Goal: Task Accomplishment & Management: Complete application form

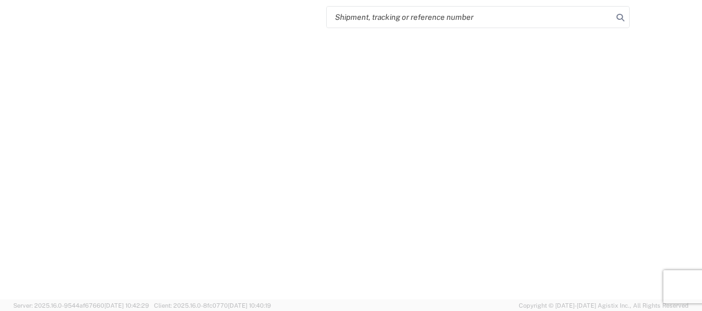
select select "FULL"
select select "LBS"
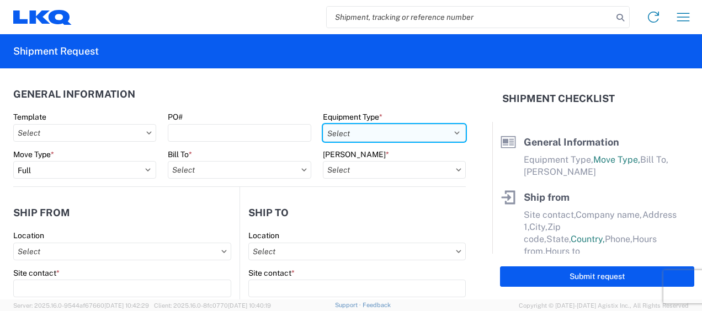
click at [452, 130] on select "Select 53’ Dry Van Flatbed Dropdeck (van) Lowboy (flatbed) Rail" at bounding box center [394, 133] width 143 height 18
select select "STDV"
click at [323, 124] on select "Select 53’ Dry Van Flatbed Dropdeck (van) Lowboy (flatbed) Rail" at bounding box center [394, 133] width 143 height 18
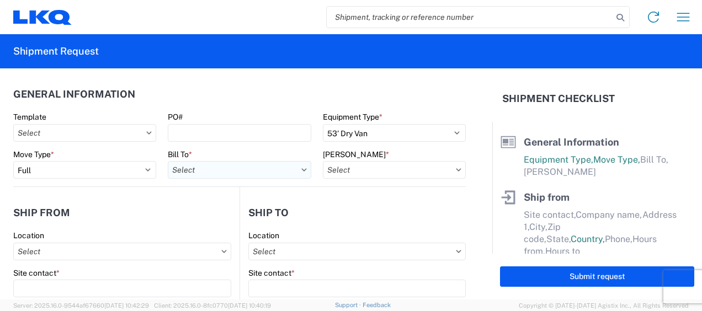
click at [206, 170] on input "Bill To *" at bounding box center [239, 170] width 143 height 18
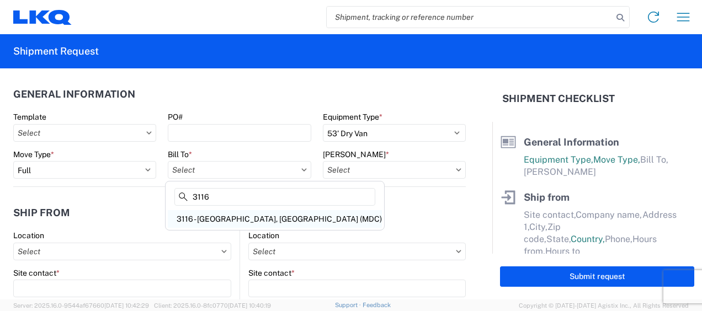
type input "3116"
click at [219, 220] on div "3116 - [GEOGRAPHIC_DATA], [GEOGRAPHIC_DATA] (MDC)" at bounding box center [275, 219] width 214 height 18
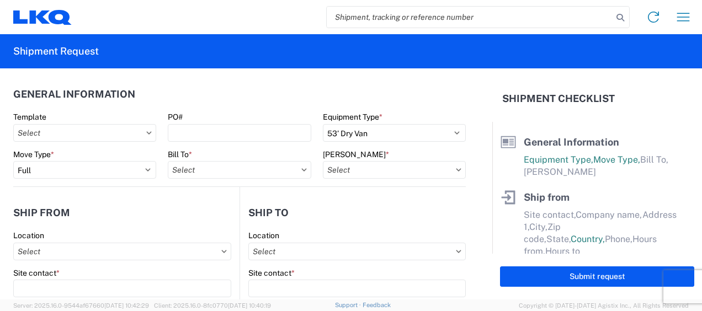
type input "3116 - [GEOGRAPHIC_DATA], [GEOGRAPHIC_DATA] (MDC)"
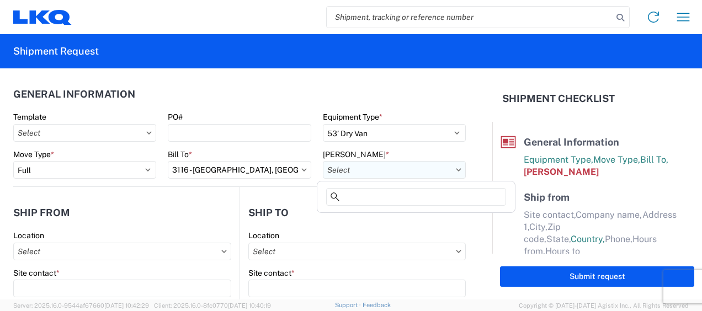
click at [341, 169] on input "Bill Code *" at bounding box center [394, 170] width 143 height 18
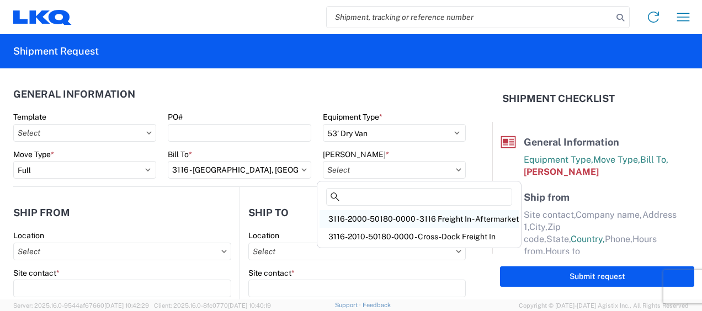
click at [362, 217] on div "3116-2000-50180-0000 - 3116 Freight In - Aftermarket" at bounding box center [419, 219] width 199 height 18
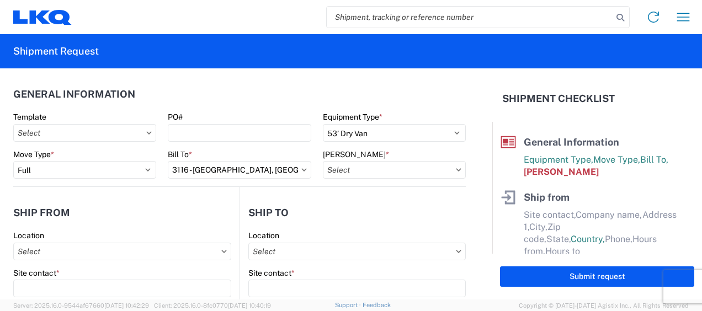
type input "3116-2000-50180-0000 - 3116 Freight In - Aftermarket"
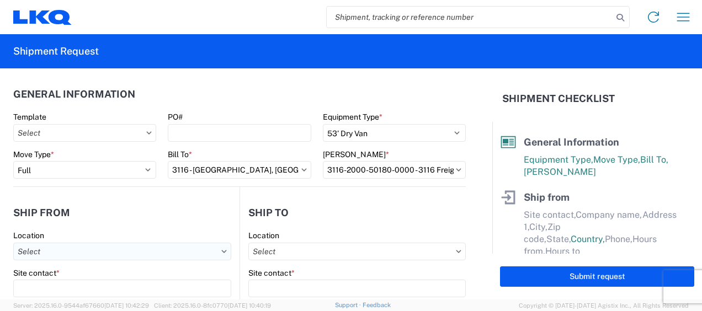
click at [24, 251] on input "Location" at bounding box center [122, 252] width 218 height 18
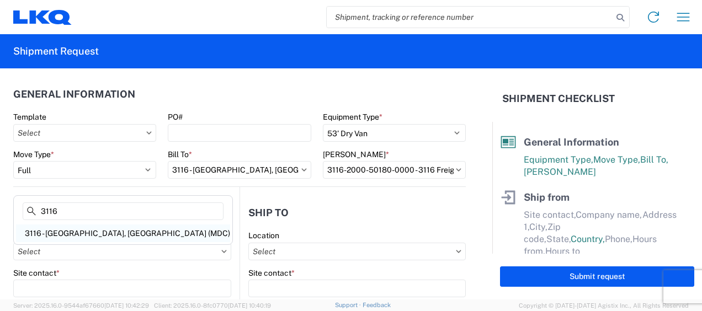
type input "3116"
click at [92, 226] on div "3116 - [GEOGRAPHIC_DATA], [GEOGRAPHIC_DATA] (MDC)" at bounding box center [123, 234] width 214 height 18
type input "3116 - [GEOGRAPHIC_DATA], [GEOGRAPHIC_DATA] (MDC)"
type input "[DEMOGRAPHIC_DATA][PERSON_NAME]"
type input "LKQ Corporation"
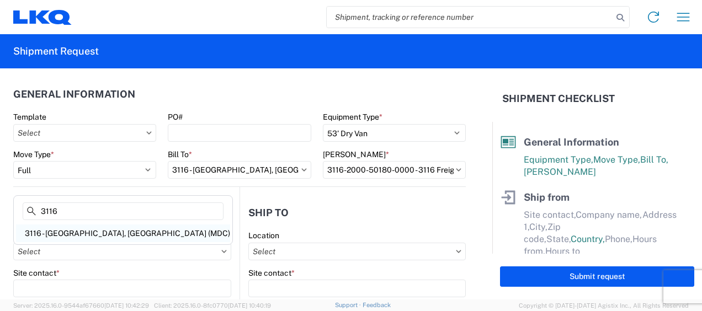
type input "[STREET_ADDRESS]"
type input "[GEOGRAPHIC_DATA]"
type input "49508"
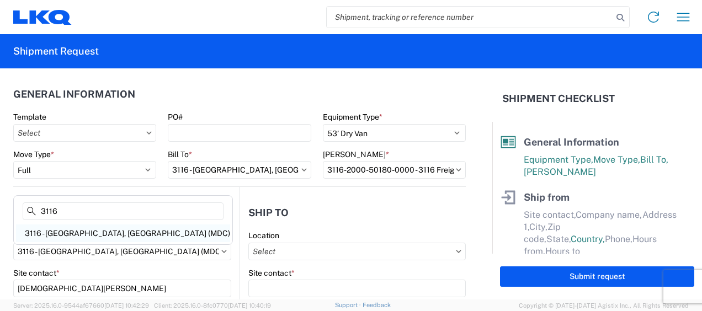
select select "MI"
select select "US"
type input "[PERSON_NAME][EMAIL_ADDRESS][DOMAIN_NAME]"
type input "[PHONE_NUMBER]"
type input "06:00"
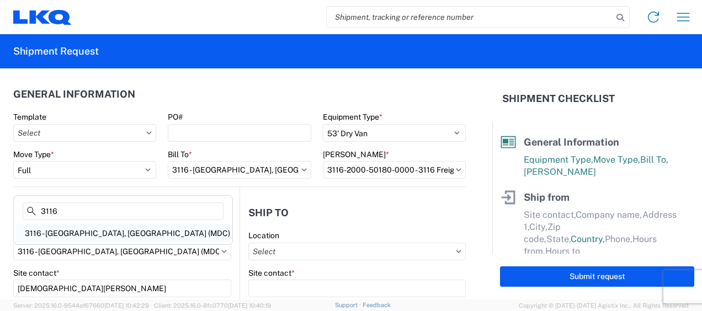
type input "13:00"
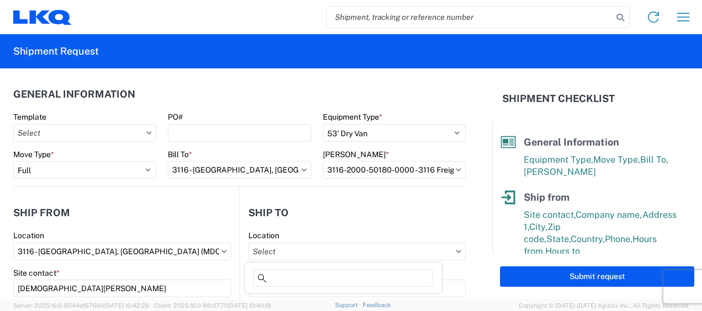
drag, startPoint x: 270, startPoint y: 250, endPoint x: 320, endPoint y: 241, distance: 49.9
click at [274, 250] on input "Location" at bounding box center [356, 252] width 217 height 18
type input "3"
type input "3060"
click at [305, 233] on div "3060 - [GEOGRAPHIC_DATA] (060)" at bounding box center [343, 234] width 193 height 18
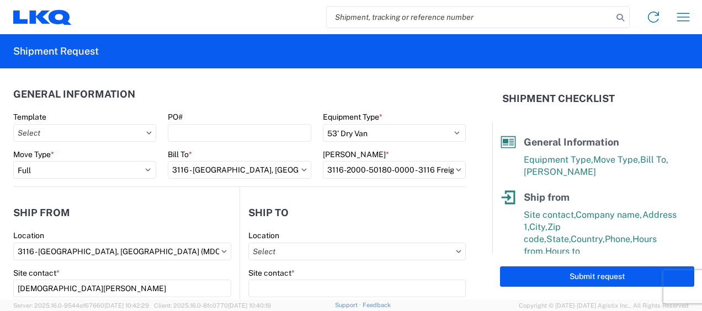
type input "3060 - [GEOGRAPHIC_DATA] (060)"
type input "LKQ Corporation"
type input "[STREET_ADDRESS]"
type input "[GEOGRAPHIC_DATA]"
type input "33407"
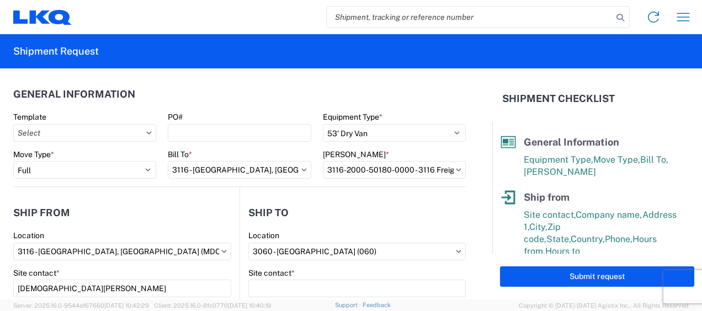
select select "US"
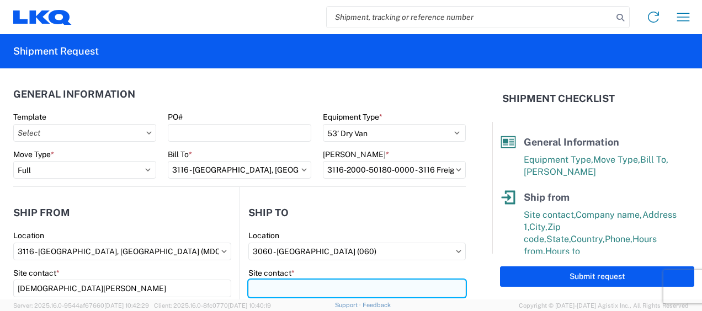
click at [291, 291] on input "Site contact *" at bounding box center [356, 289] width 217 height 18
type input "Receiving"
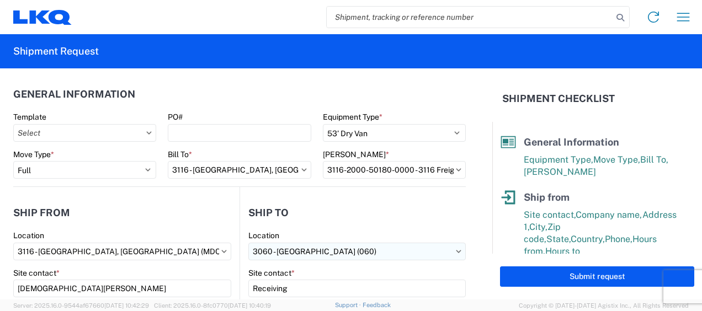
scroll to position [141, 0]
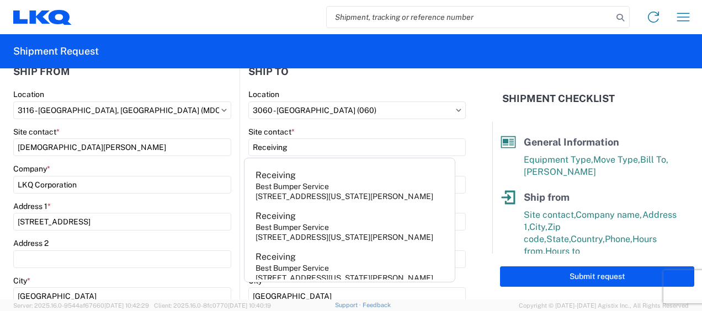
click at [461, 123] on form "General Information Template PO# Equipment Type * Select 53’ Dry Van Flatbed Dr…" at bounding box center [246, 183] width 492 height 231
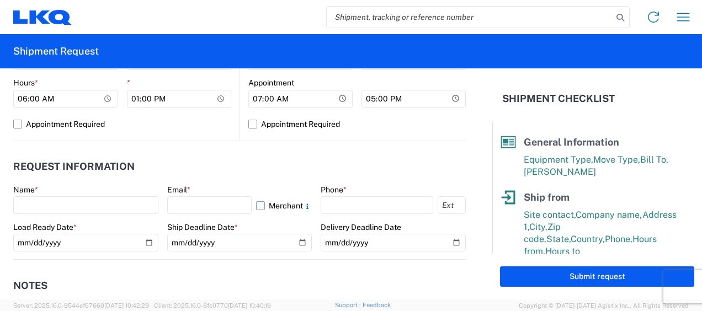
scroll to position [528, 0]
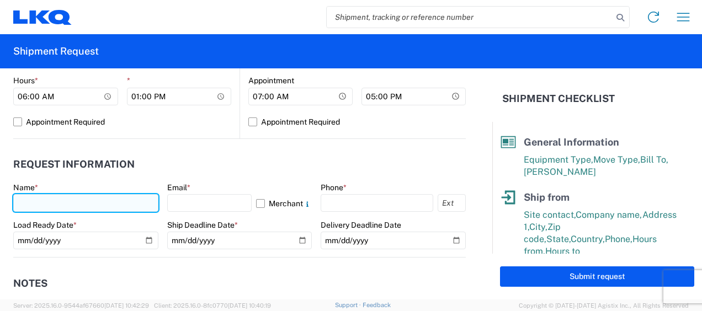
click at [20, 204] on input "text" at bounding box center [85, 203] width 145 height 18
type input "[DEMOGRAPHIC_DATA][PERSON_NAME]"
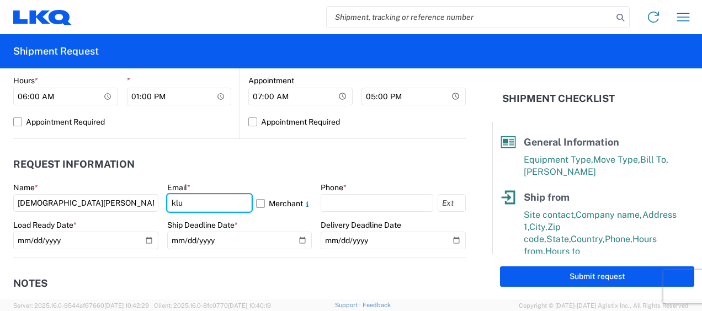
type input "[PERSON_NAME][EMAIL_ADDRESS][DOMAIN_NAME]"
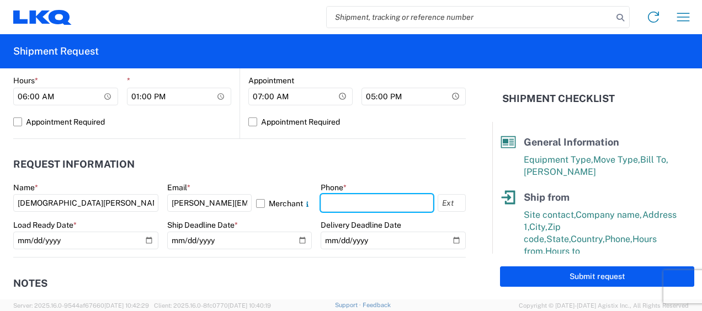
type input "6167541500"
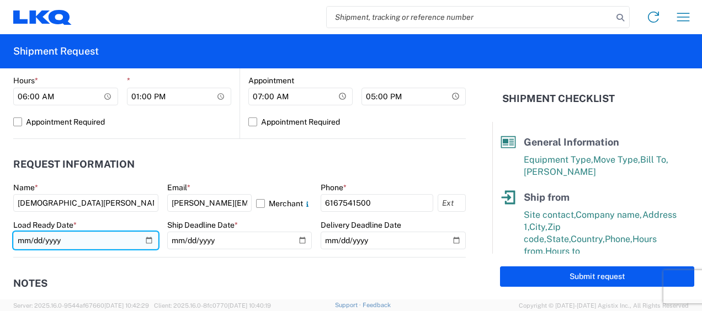
click at [143, 240] on input "date" at bounding box center [85, 241] width 145 height 18
type input "2025-08-14"
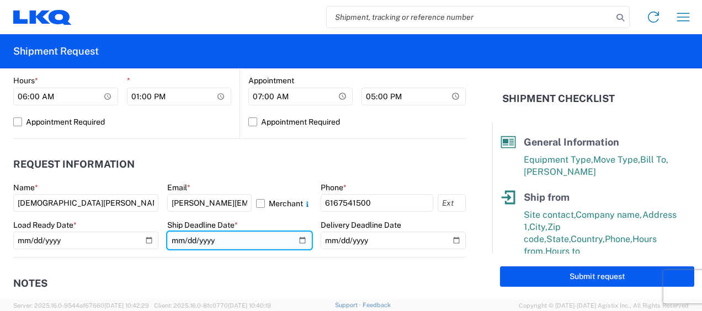
click at [299, 238] on input "date" at bounding box center [239, 241] width 145 height 18
type input "2025-08-14"
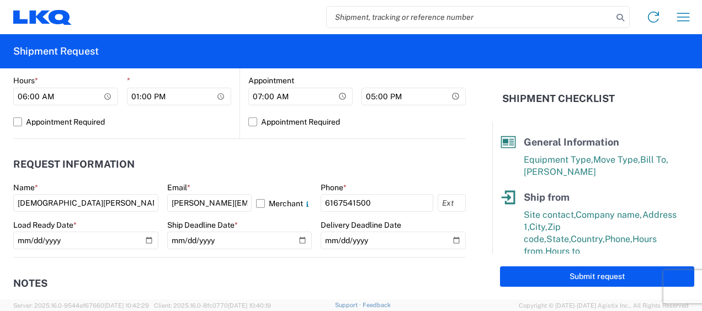
click at [240, 273] on header "Notes" at bounding box center [239, 283] width 453 height 25
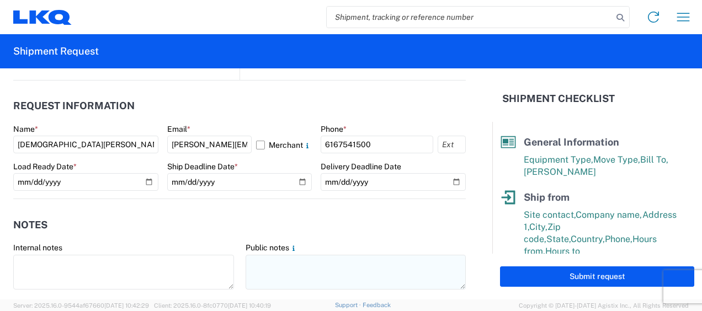
scroll to position [638, 0]
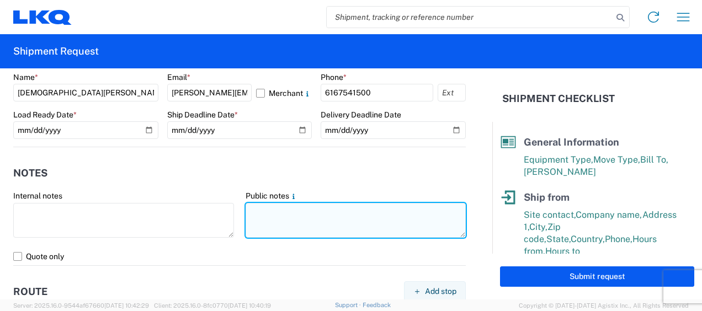
click at [298, 205] on textarea at bounding box center [356, 220] width 221 height 35
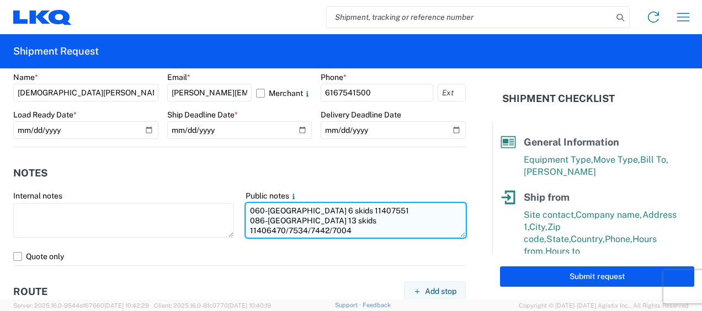
drag, startPoint x: 243, startPoint y: 210, endPoint x: 440, endPoint y: 221, distance: 197.3
click at [440, 221] on textarea "060-[GEOGRAPHIC_DATA] 6 skids 11407551 086-[GEOGRAPHIC_DATA] 13 skids 11406470/…" at bounding box center [356, 220] width 221 height 35
type textarea "060-[GEOGRAPHIC_DATA] 6 skids 11407551 086-[GEOGRAPHIC_DATA] 13 skids 11406470/…"
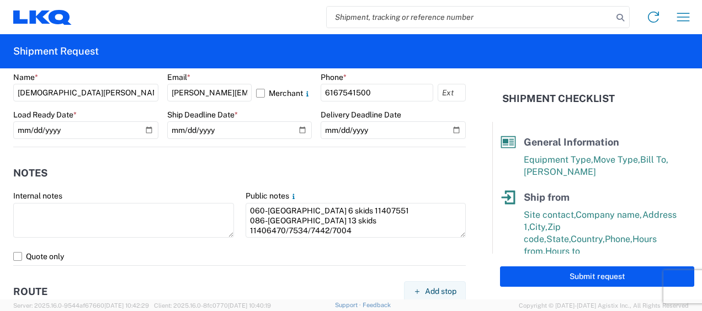
click at [252, 169] on header "Notes" at bounding box center [239, 173] width 453 height 25
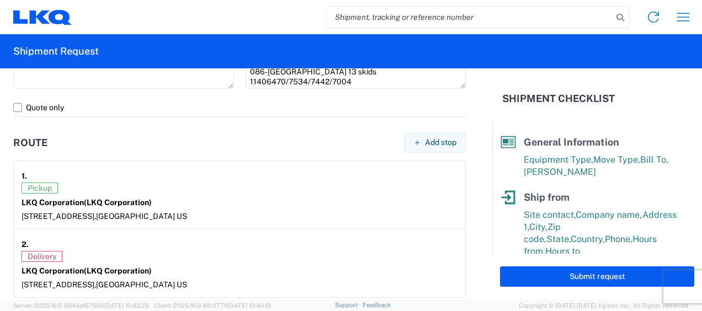
scroll to position [804, 0]
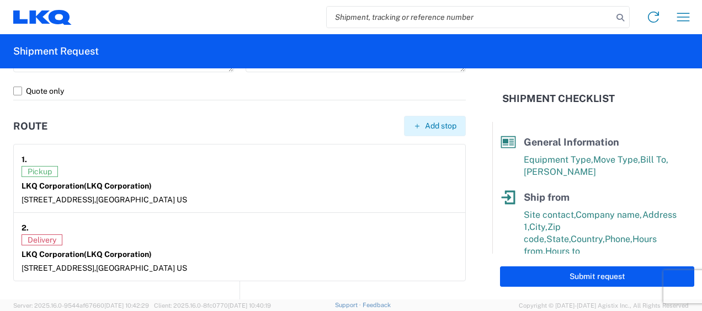
click at [425, 125] on span "Add stop" at bounding box center [440, 126] width 31 height 10
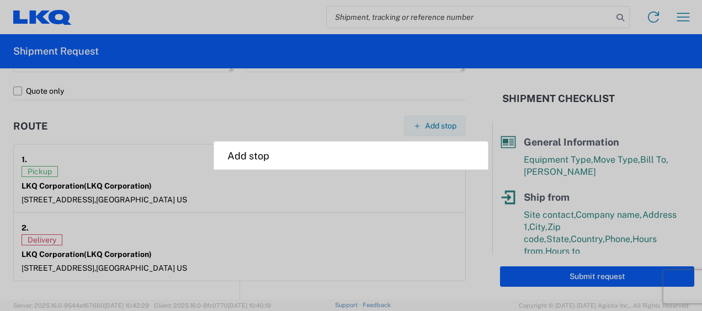
select select "US"
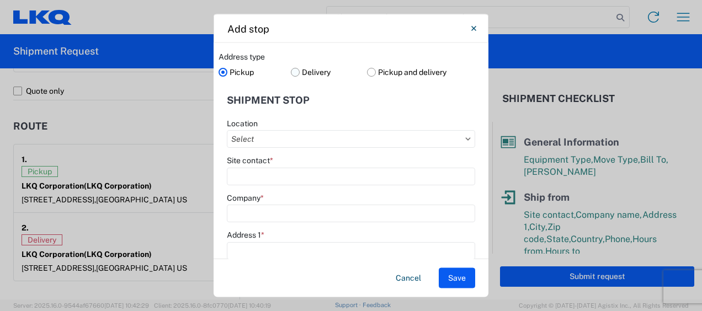
click at [291, 70] on label "Delivery" at bounding box center [329, 71] width 77 height 17
click at [0, 0] on input "Delivery" at bounding box center [0, 0] width 0 height 0
click at [249, 139] on input "Location" at bounding box center [351, 139] width 248 height 18
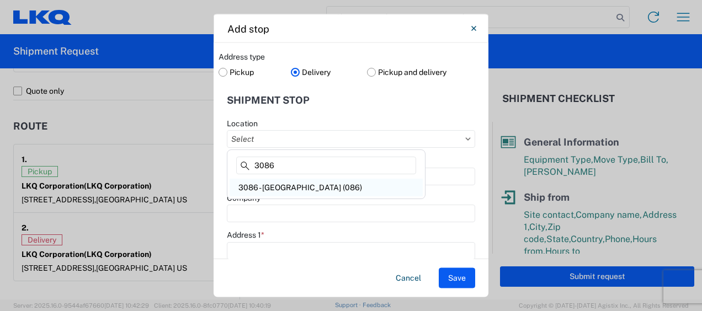
type input "3086"
click at [283, 180] on div "3086 - [GEOGRAPHIC_DATA] (086)" at bounding box center [326, 188] width 193 height 18
type input "3086 - [GEOGRAPHIC_DATA] (086)"
type input "LKQ Corporation"
type input "1010 Grand ST"
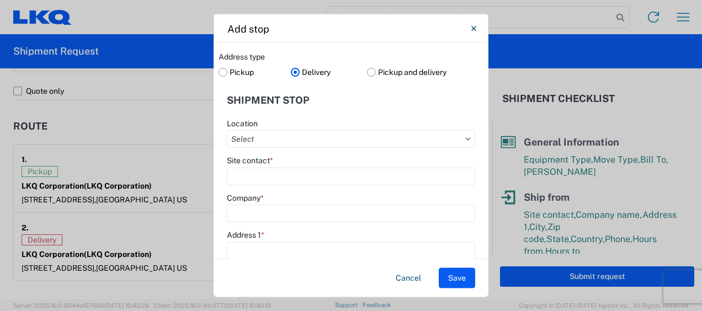
type input "Orlando"
type input "32805"
select select "FL"
type input "407-515-3451"
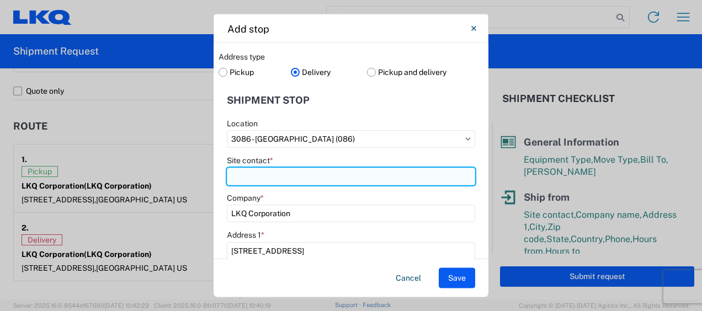
click at [279, 178] on input "Site contact *" at bounding box center [351, 176] width 248 height 18
type input "Receiving"
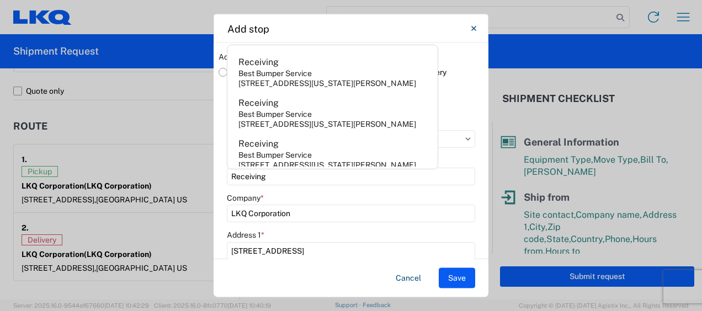
click at [459, 101] on header "Shipment stop" at bounding box center [351, 100] width 265 height 25
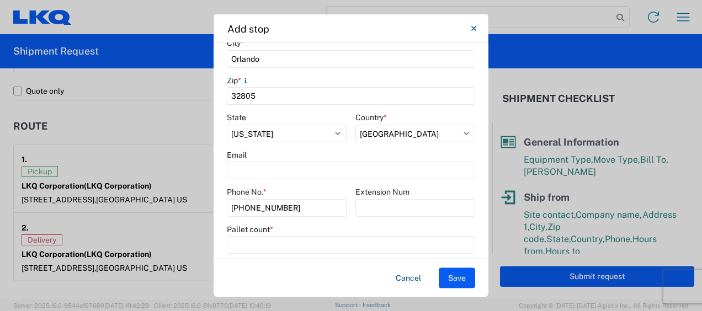
scroll to position [314, 0]
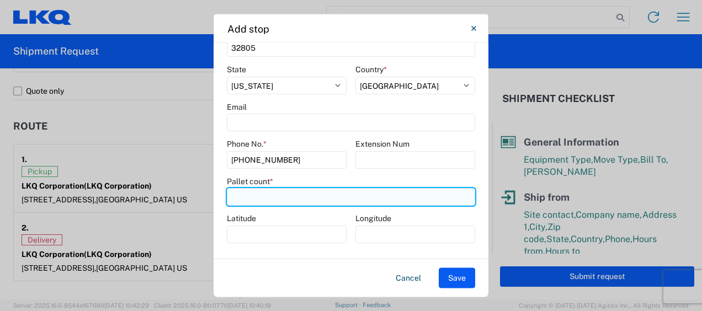
click at [248, 200] on input "number" at bounding box center [351, 198] width 248 height 18
type input "13"
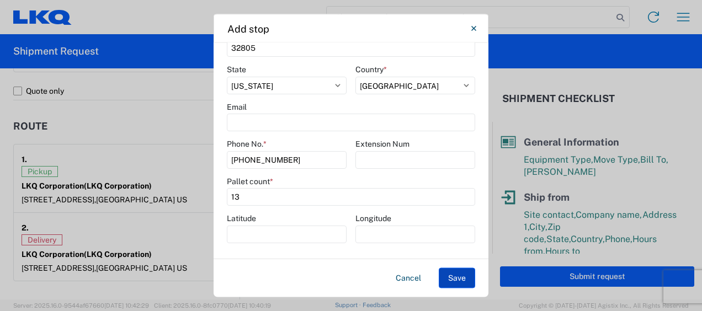
click at [458, 280] on button "Save" at bounding box center [457, 278] width 36 height 20
select select "D"
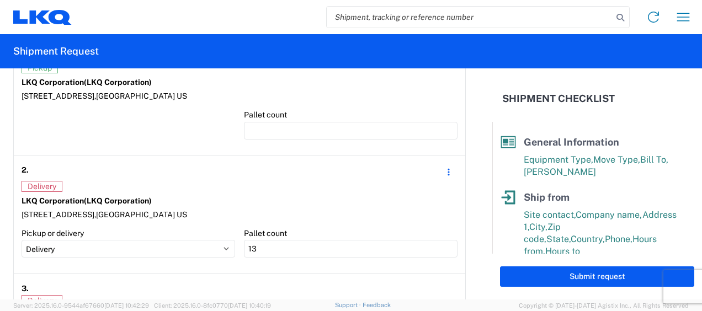
scroll to position [914, 0]
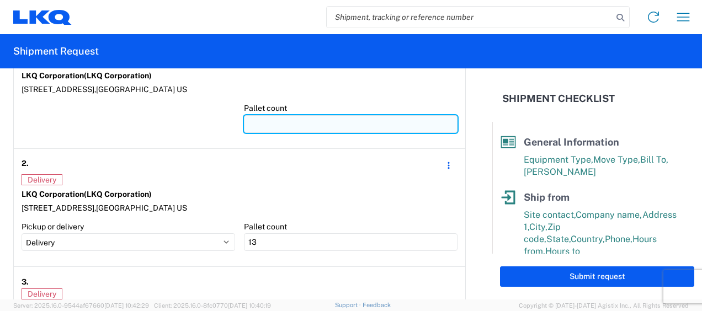
click at [265, 121] on input "number" at bounding box center [351, 124] width 214 height 18
type input "1"
type input "19"
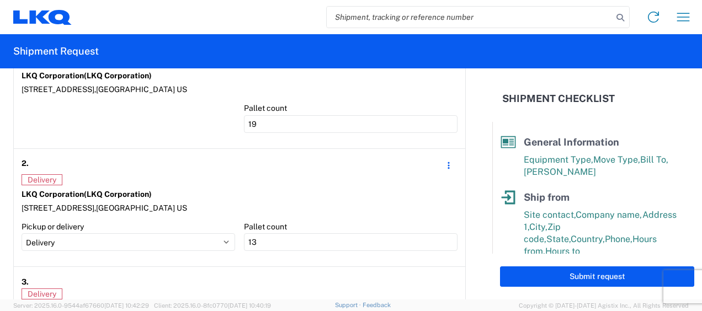
click at [164, 140] on article "1. Pickup LKQ Corporation (LKQ Corporation) 1120 36th St. SE suite 540, Grand R…" at bounding box center [240, 91] width 452 height 115
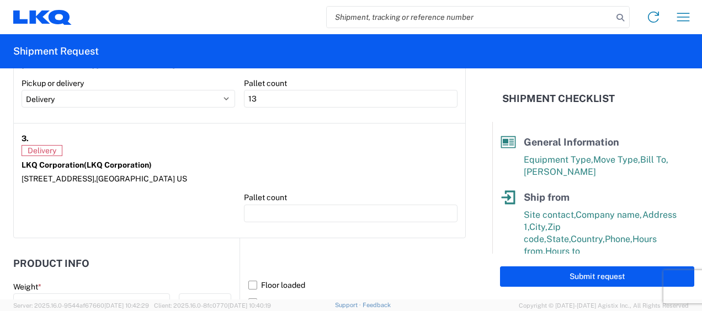
scroll to position [1080, 0]
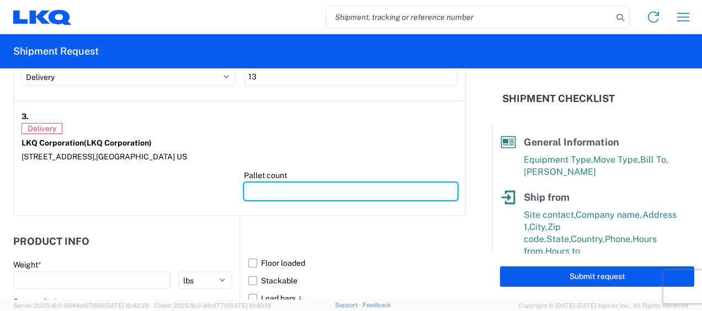
click at [251, 185] on input "number" at bounding box center [351, 192] width 214 height 18
type input "6"
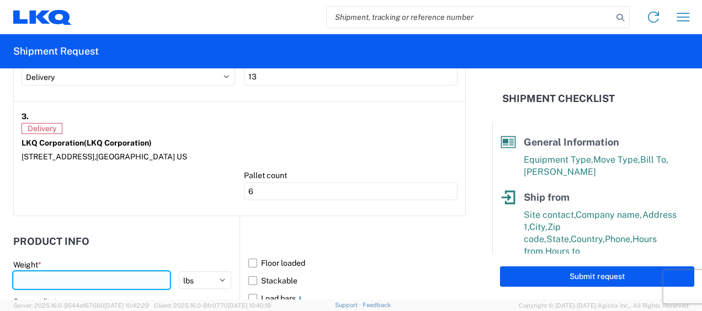
click at [49, 278] on input "number" at bounding box center [91, 281] width 157 height 18
type input "9050"
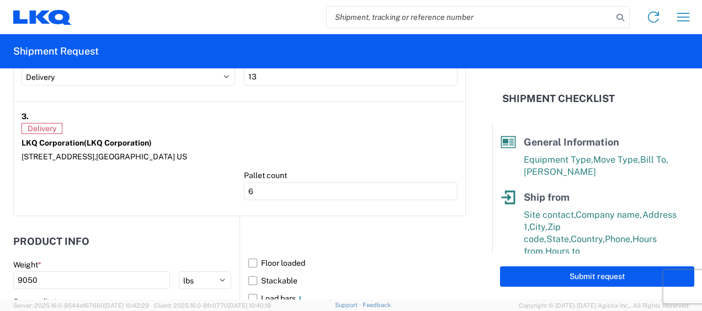
click at [146, 199] on div at bounding box center [129, 190] width 214 height 38
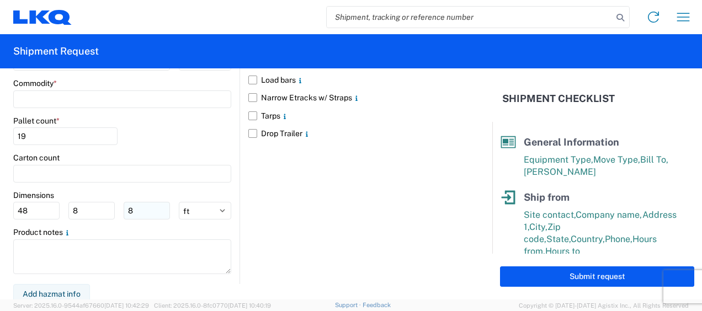
scroll to position [1299, 0]
click at [60, 93] on input at bounding box center [122, 98] width 218 height 18
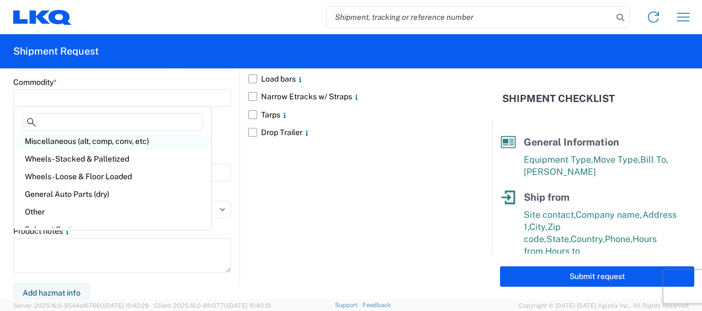
scroll to position [55, 0]
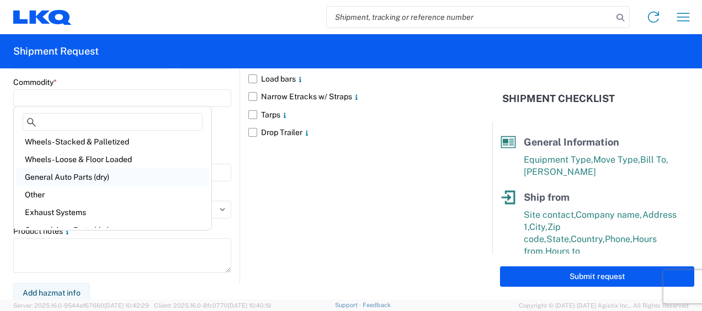
click at [79, 178] on div "General Auto Parts (dry)" at bounding box center [112, 177] width 193 height 18
type input "General Auto Parts (dry)"
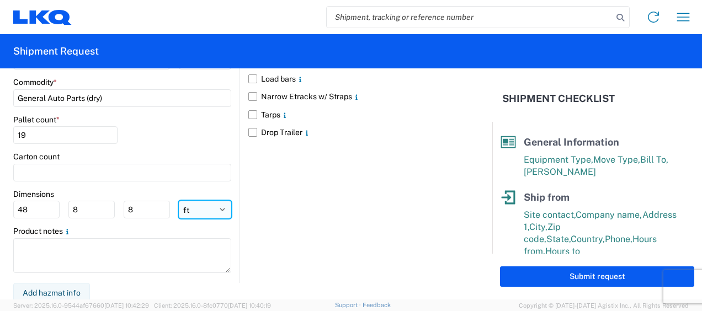
click at [194, 213] on select "ft in cm" at bounding box center [205, 210] width 52 height 18
select select "IN"
click at [179, 201] on select "ft in cm" at bounding box center [205, 210] width 52 height 18
type input "576"
type input "96"
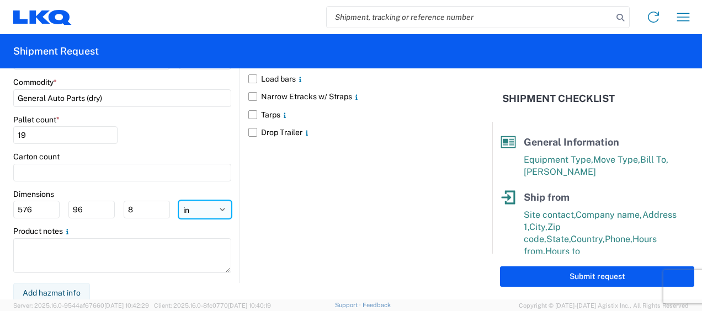
type input "96"
drag, startPoint x: 35, startPoint y: 209, endPoint x: 0, endPoint y: 206, distance: 34.8
click at [0, 206] on html "Home Shipment request Shipment tracking Shipment Request General Information Te…" at bounding box center [351, 155] width 702 height 311
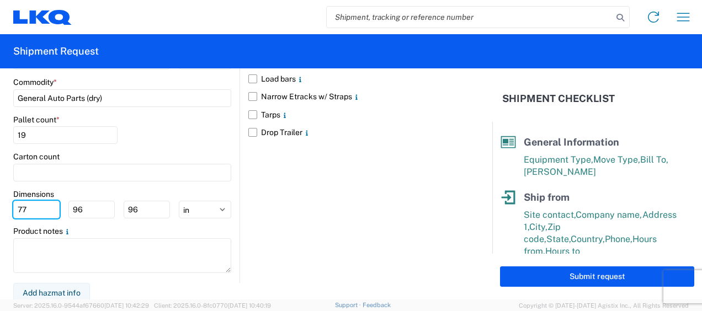
type input "77"
type input "47"
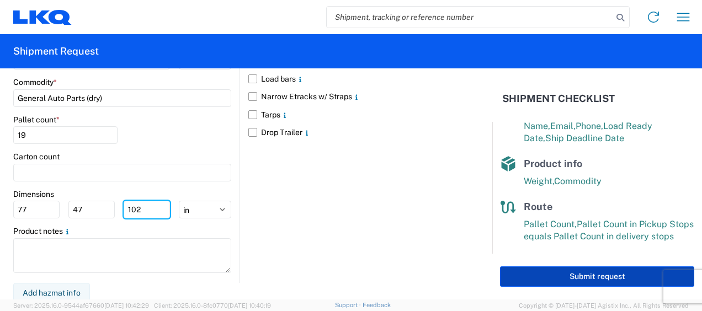
type input "102"
click at [591, 275] on button "Submit request" at bounding box center [597, 277] width 194 height 20
select select "US"
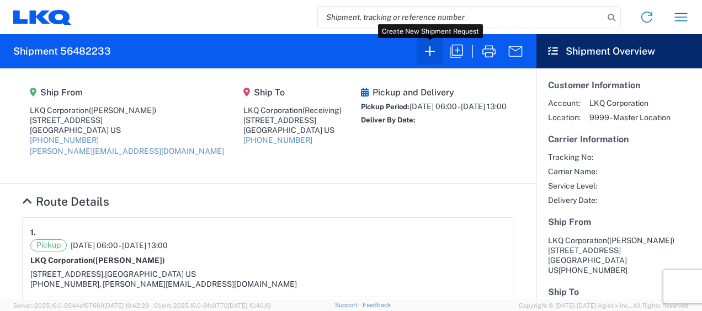
click at [429, 50] on icon "button" at bounding box center [430, 52] width 18 height 18
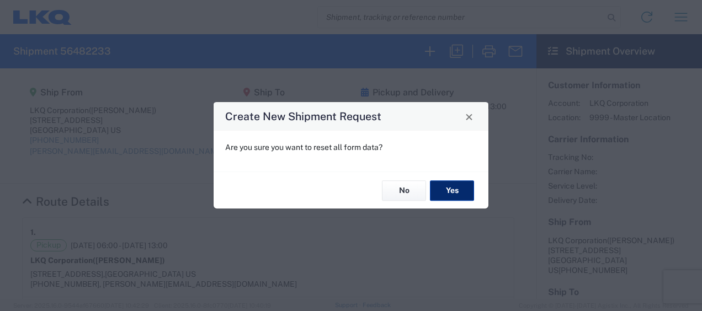
click at [443, 189] on button "Yes" at bounding box center [452, 190] width 44 height 20
select select "FULL"
select select "US"
select select "LBS"
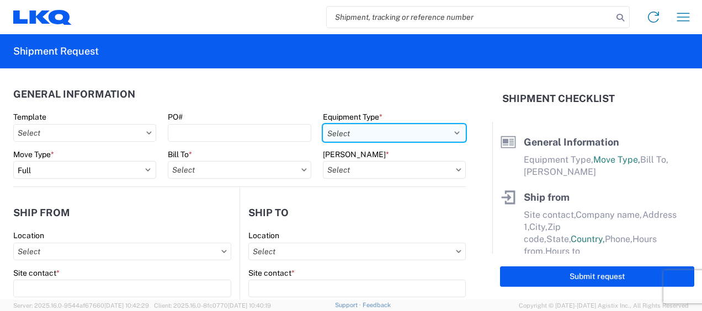
click at [450, 132] on select "Select 53’ Dry Van Flatbed Dropdeck (van) Lowboy (flatbed) Rail" at bounding box center [394, 133] width 143 height 18
select select "STDV"
click at [323, 124] on select "Select 53’ Dry Van Flatbed Dropdeck (van) Lowboy (flatbed) Rail" at bounding box center [394, 133] width 143 height 18
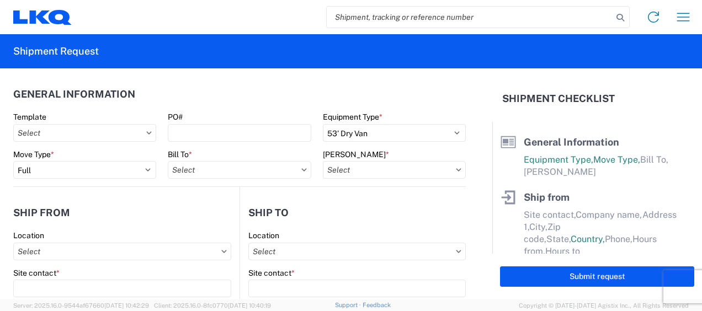
click at [205, 182] on agx-form-control-wrapper-v2 "Bill To *" at bounding box center [239, 169] width 155 height 38
click at [200, 168] on input "Bill To *" at bounding box center [239, 170] width 143 height 18
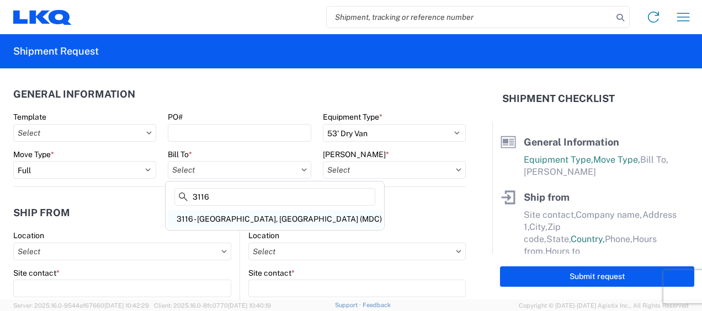
type input "3116"
click at [231, 215] on div "3116 - [GEOGRAPHIC_DATA], [GEOGRAPHIC_DATA] (MDC)" at bounding box center [275, 219] width 214 height 18
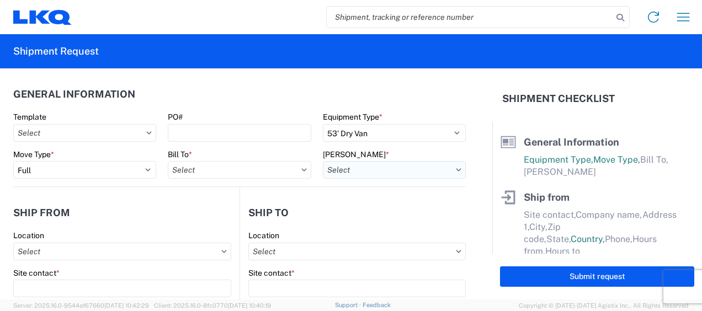
type input "3116 - [GEOGRAPHIC_DATA], [GEOGRAPHIC_DATA] (MDC)"
click at [332, 171] on input "Bill Code *" at bounding box center [394, 170] width 143 height 18
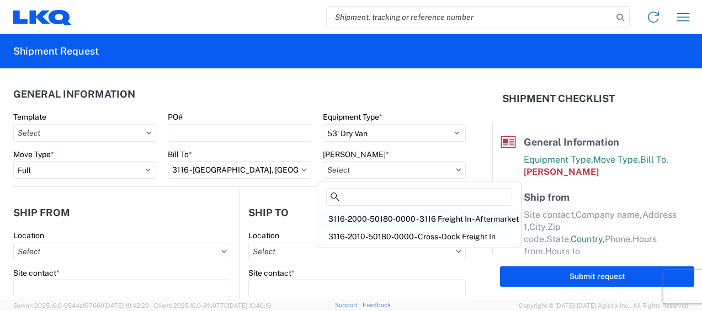
click at [349, 220] on div "3116-2000-50180-0000 - 3116 Freight In - Aftermarket" at bounding box center [419, 219] width 199 height 18
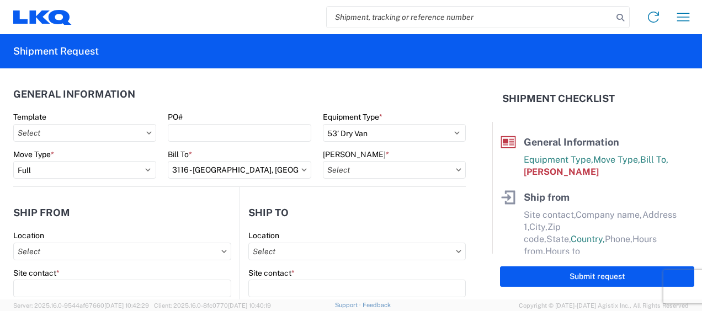
type input "3116-2000-50180-0000 - 3116 Freight In - Aftermarket"
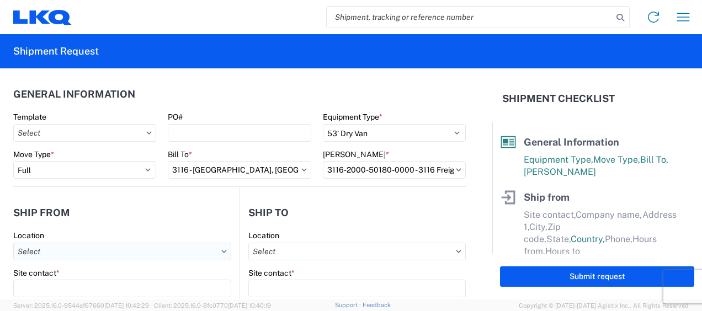
click at [73, 254] on input "Location" at bounding box center [122, 252] width 218 height 18
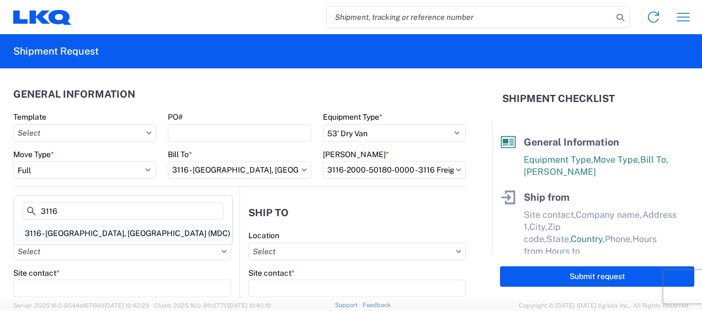
type input "3116"
click at [77, 228] on div "3116 - [GEOGRAPHIC_DATA], [GEOGRAPHIC_DATA] (MDC)" at bounding box center [123, 234] width 214 height 18
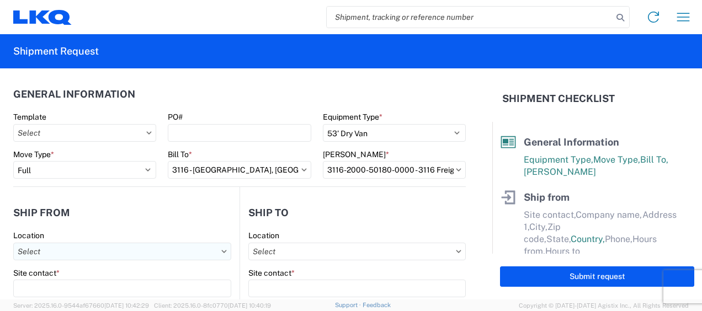
type input "3116 - [GEOGRAPHIC_DATA], [GEOGRAPHIC_DATA] (MDC)"
type input "[DEMOGRAPHIC_DATA][PERSON_NAME]"
type input "LKQ Corporation"
type input "[STREET_ADDRESS]"
type input "[GEOGRAPHIC_DATA]"
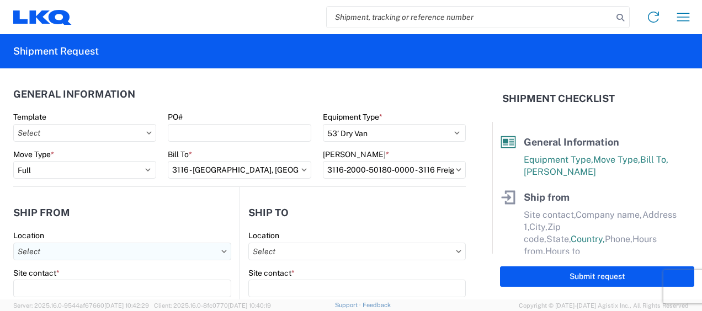
type input "49508"
select select "MI"
type input "[PERSON_NAME][EMAIL_ADDRESS][DOMAIN_NAME]"
type input "[PHONE_NUMBER]"
type input "06:00"
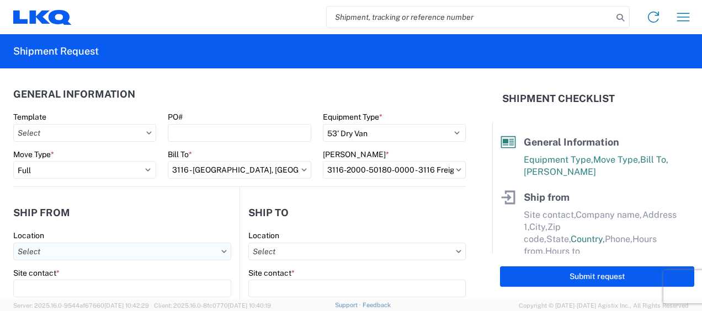
type input "13:00"
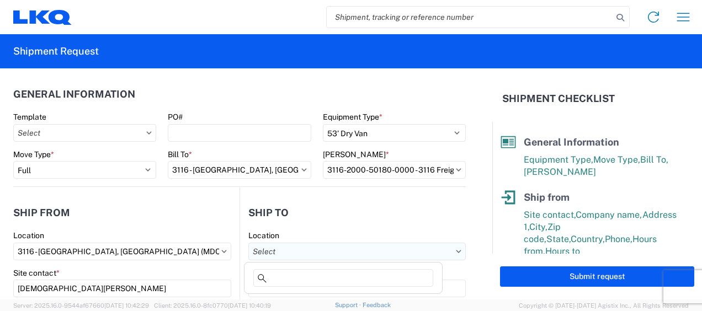
click at [280, 252] on input "Location" at bounding box center [356, 252] width 217 height 18
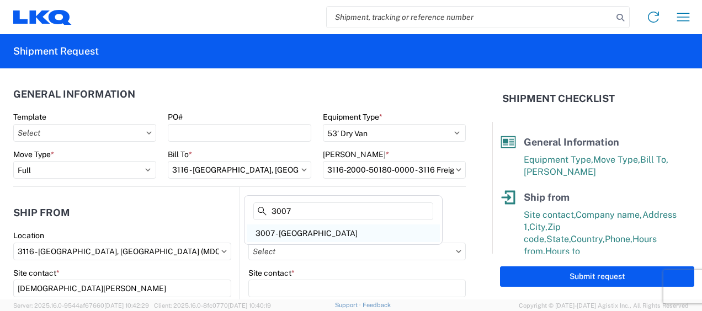
type input "3007"
click at [300, 231] on div "3007 - [GEOGRAPHIC_DATA]" at bounding box center [343, 234] width 193 height 18
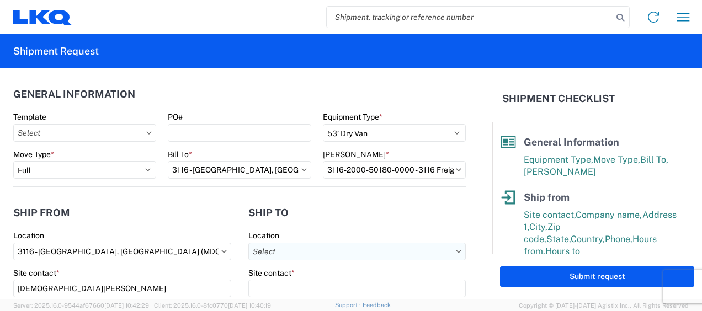
type input "3007 - [GEOGRAPHIC_DATA]"
type input "LKQ Corporation"
type input "[STREET_ADDRESS][PERSON_NAME]"
type input "[GEOGRAPHIC_DATA]"
type input "33619"
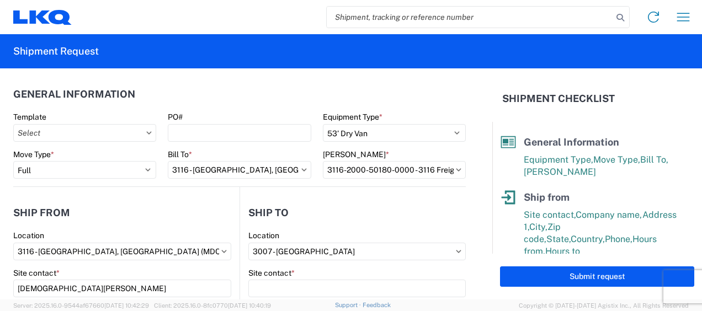
select select "FL"
select select "US"
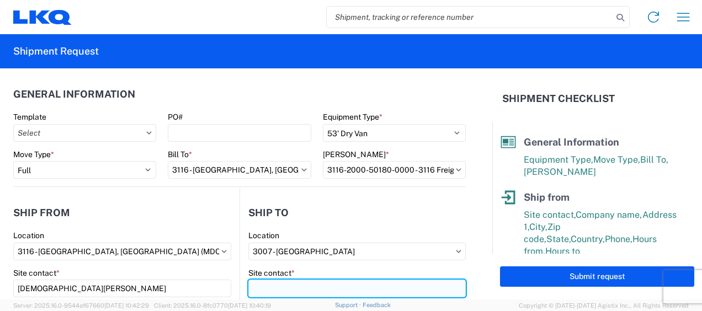
click at [264, 290] on input "Site contact *" at bounding box center [356, 289] width 217 height 18
type input "Receiving"
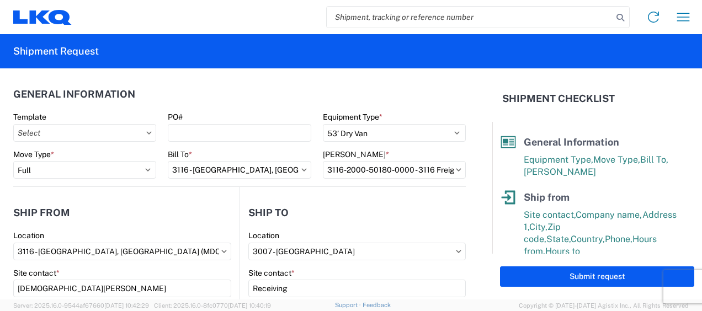
scroll to position [141, 0]
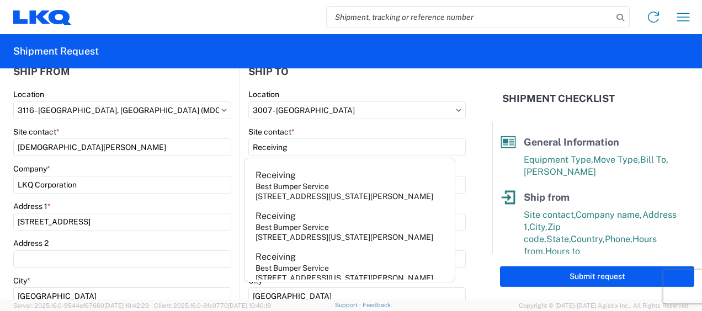
click at [454, 127] on div "Site contact *" at bounding box center [356, 132] width 217 height 10
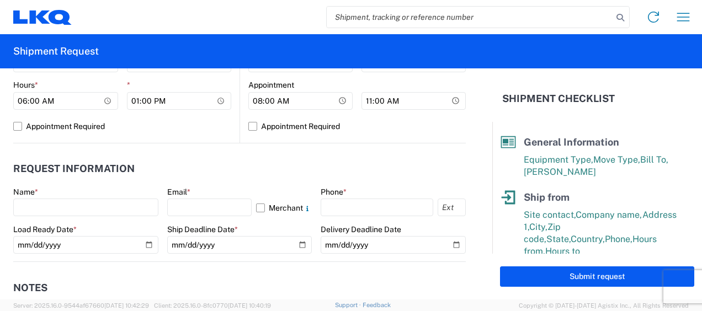
scroll to position [528, 0]
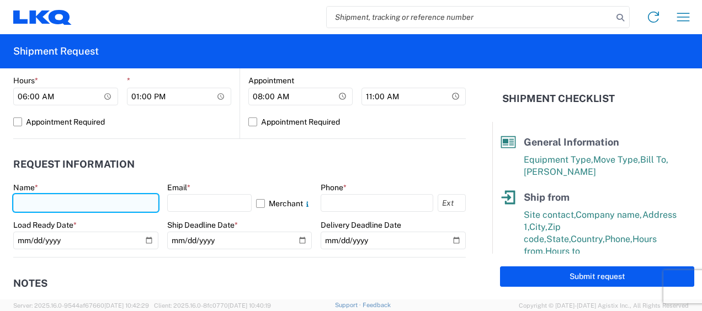
click at [24, 204] on input "text" at bounding box center [85, 203] width 145 height 18
type input "[DEMOGRAPHIC_DATA][PERSON_NAME]"
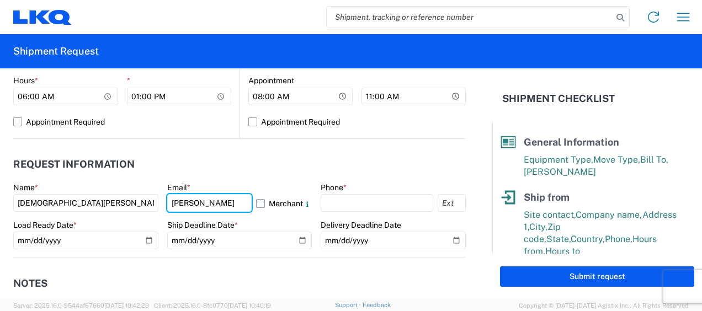
type input "[PERSON_NAME][EMAIL_ADDRESS][DOMAIN_NAME]"
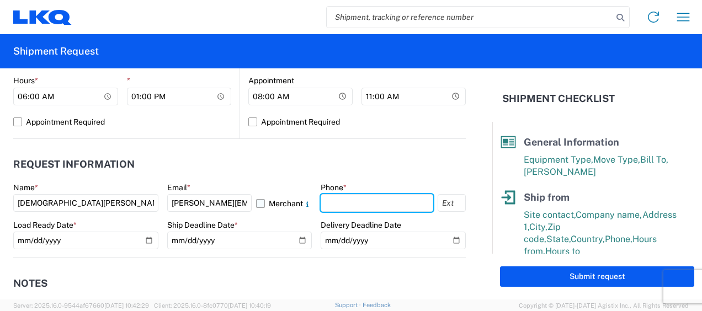
type input "9895608330"
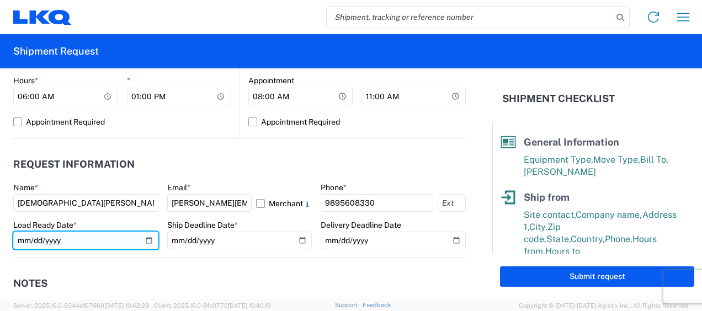
click at [146, 238] on input "date" at bounding box center [85, 241] width 145 height 18
type input "2025-08-14"
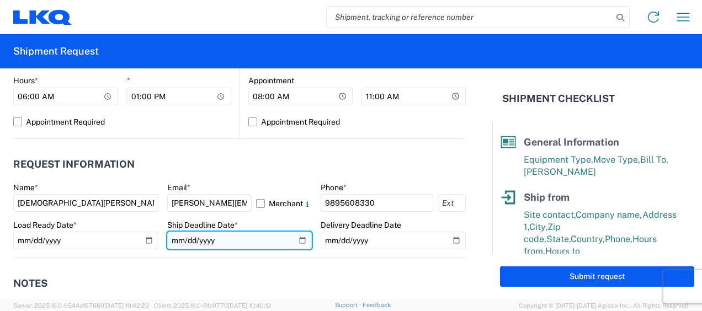
click at [296, 238] on input "date" at bounding box center [239, 241] width 145 height 18
type input "2025-08-14"
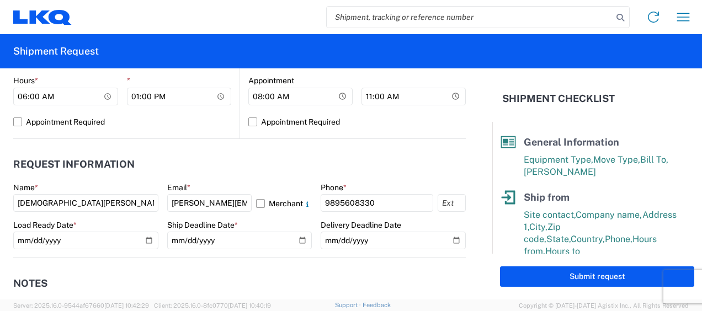
click at [236, 258] on agx-notes "Notes Internal notes Public notes Quote only" at bounding box center [239, 317] width 453 height 119
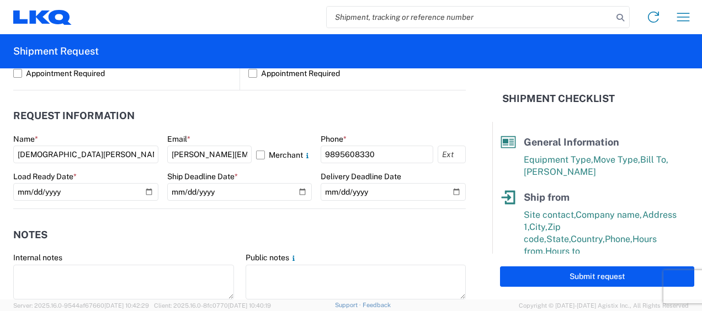
scroll to position [693, 0]
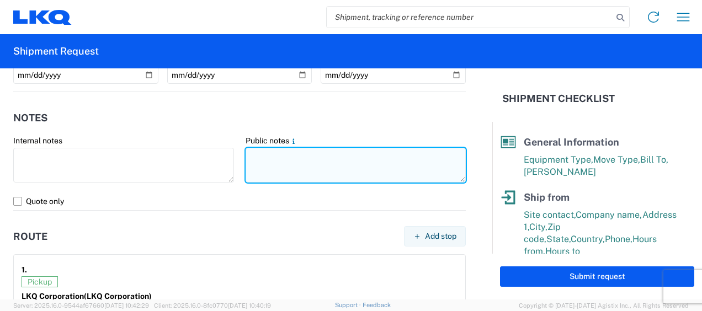
click at [247, 154] on textarea at bounding box center [356, 165] width 221 height 35
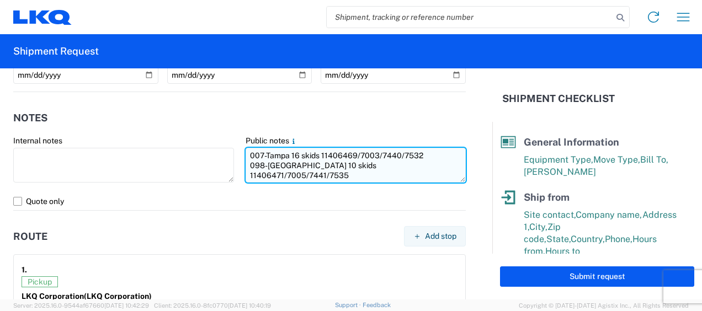
drag, startPoint x: 243, startPoint y: 152, endPoint x: 410, endPoint y: 168, distance: 167.5
click at [439, 162] on textarea "007-Tampa 16 skids 11406469/7003/7440/7532 098-[GEOGRAPHIC_DATA] 10 skids 11406…" at bounding box center [356, 165] width 221 height 35
type textarea "007-Tampa 16 skids 11406469/7003/7440/7532 098-[GEOGRAPHIC_DATA] 10 skids 11406…"
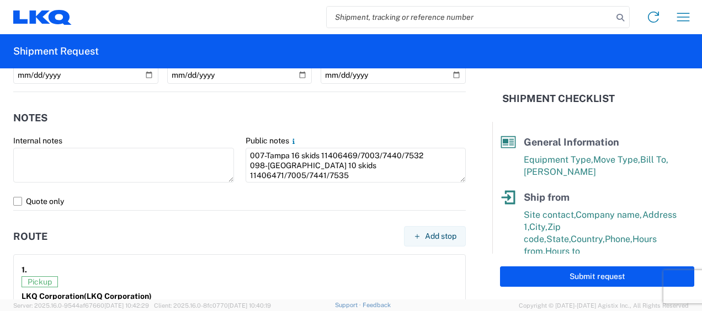
click at [357, 115] on header "Notes" at bounding box center [239, 117] width 453 height 25
click at [433, 236] on span "Add stop" at bounding box center [440, 236] width 31 height 10
select select "US"
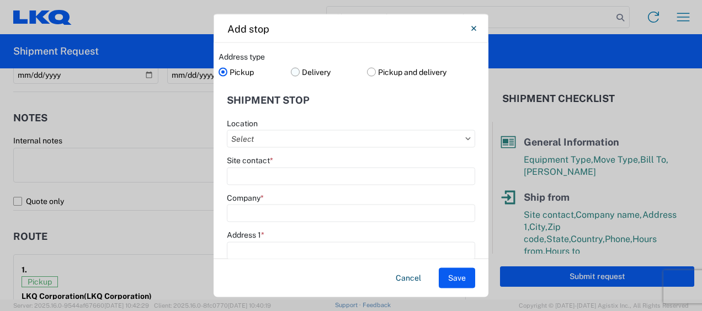
click at [292, 72] on label "Delivery" at bounding box center [329, 71] width 77 height 17
click at [0, 0] on input "Delivery" at bounding box center [0, 0] width 0 height 0
click at [277, 138] on input "Location" at bounding box center [351, 139] width 248 height 18
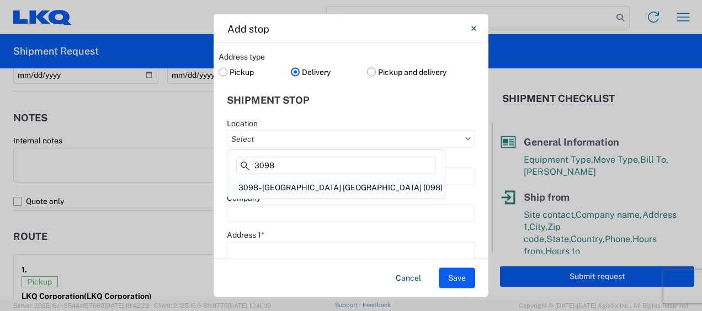
type input "3098"
click at [292, 187] on div "3098 - [GEOGRAPHIC_DATA] [GEOGRAPHIC_DATA] (098)" at bounding box center [336, 188] width 213 height 18
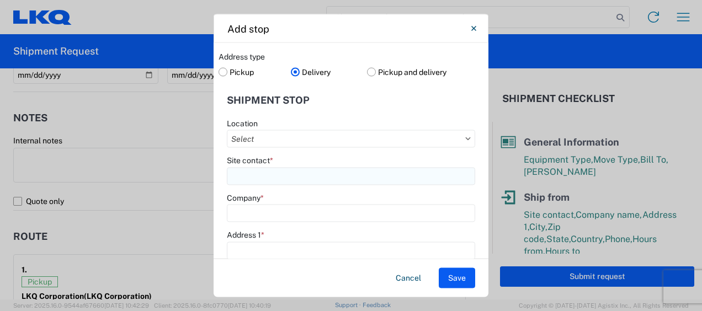
type input "3098 - [GEOGRAPHIC_DATA] [GEOGRAPHIC_DATA] (098)"
type input "LKQ Corporation"
type input "4101-1 Bulls Bay Highway"
type input "Jacksonville"
type input "32219"
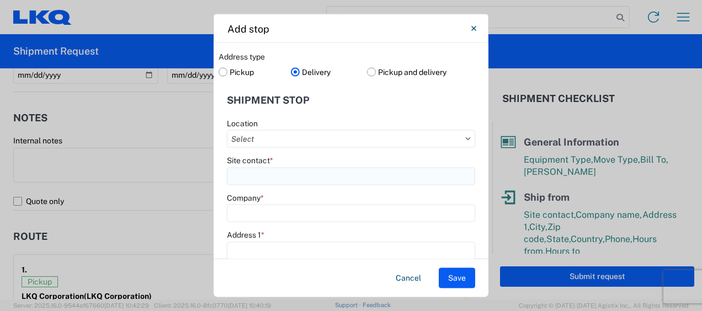
select select "FL"
type input "904-545-1365"
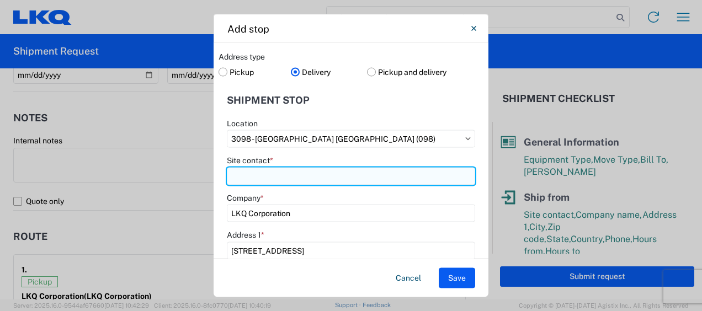
click at [275, 174] on input "Site contact *" at bounding box center [351, 176] width 248 height 18
type input "Receiving"
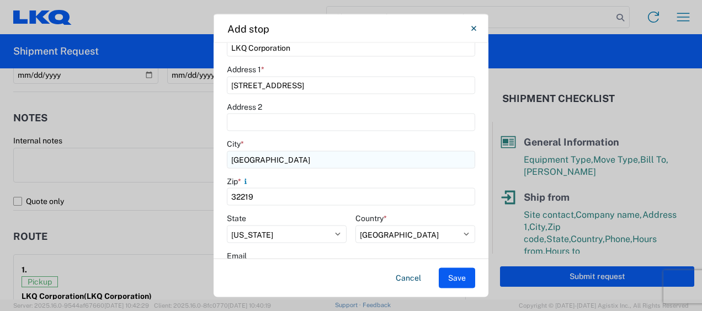
scroll to position [276, 0]
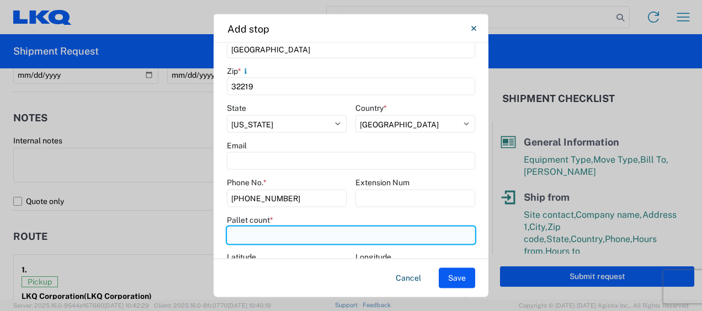
click at [246, 237] on input "number" at bounding box center [351, 236] width 248 height 18
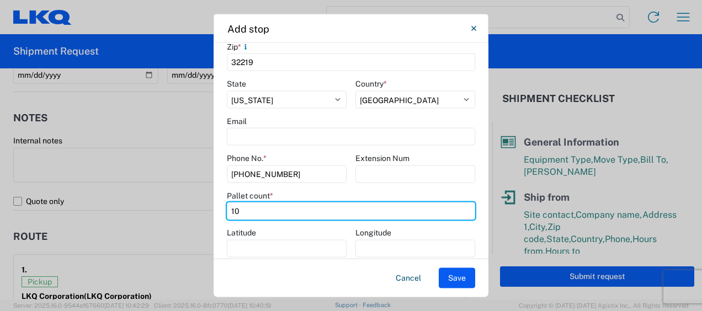
scroll to position [314, 0]
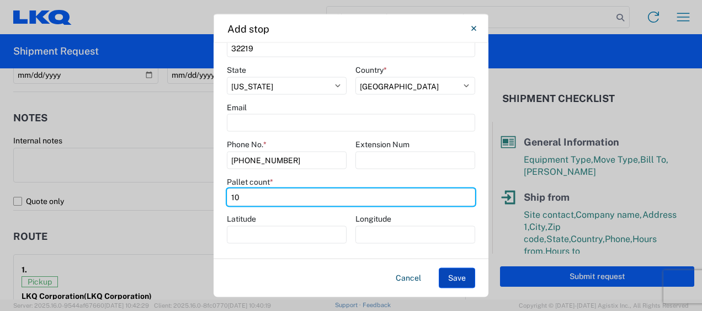
type input "10"
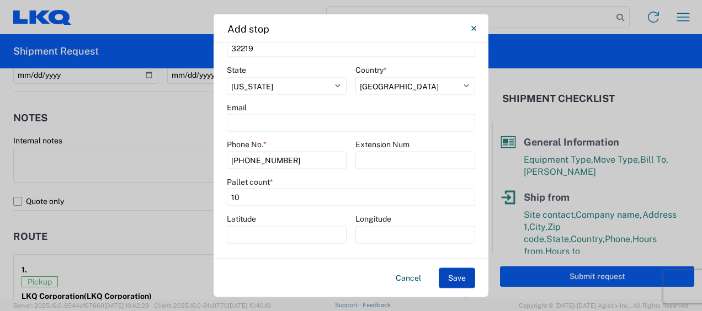
click at [462, 280] on button "Save" at bounding box center [457, 278] width 36 height 20
select select "D"
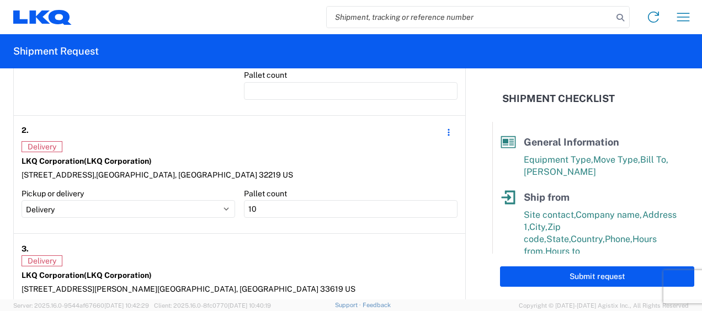
scroll to position [1024, 0]
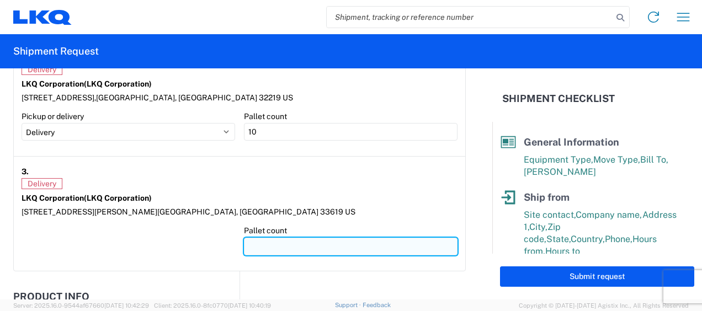
click at [251, 238] on input "number" at bounding box center [351, 247] width 214 height 18
type input "16"
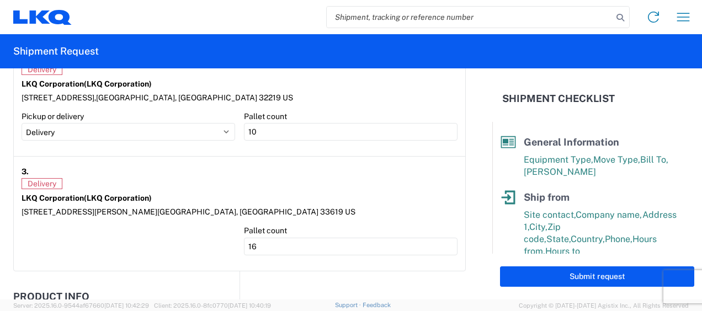
click at [194, 193] on div "LKQ Corporation (LKQ Corporation)" at bounding box center [240, 198] width 436 height 10
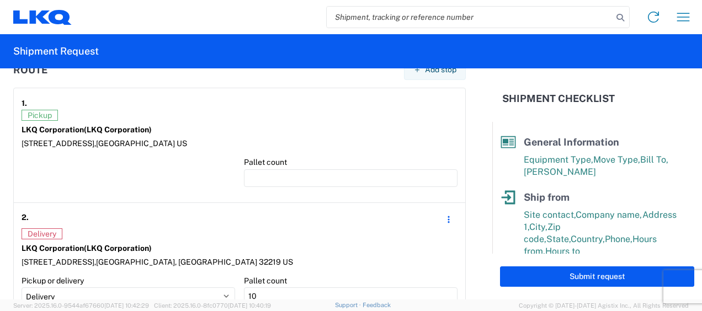
scroll to position [859, 0]
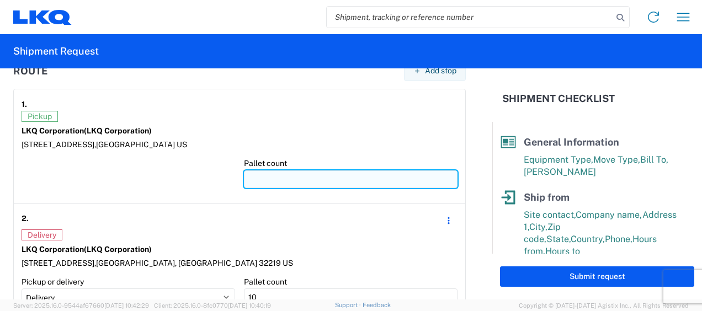
click at [263, 177] on input "number" at bounding box center [351, 180] width 214 height 18
type input "2"
type input "26"
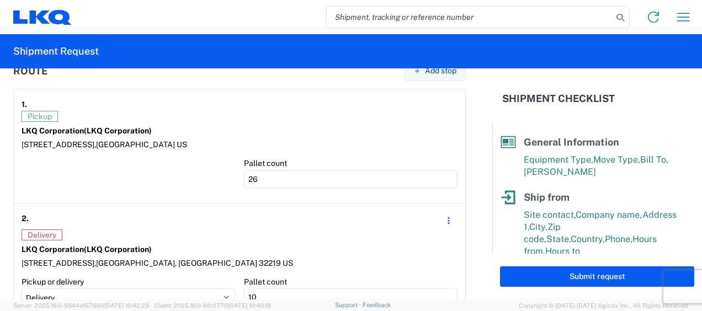
click at [140, 187] on div at bounding box center [129, 177] width 214 height 38
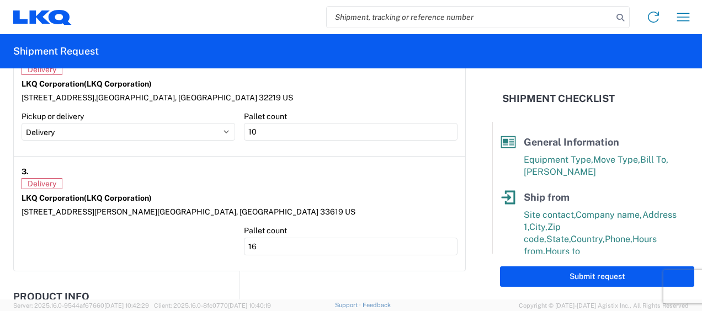
scroll to position [1135, 0]
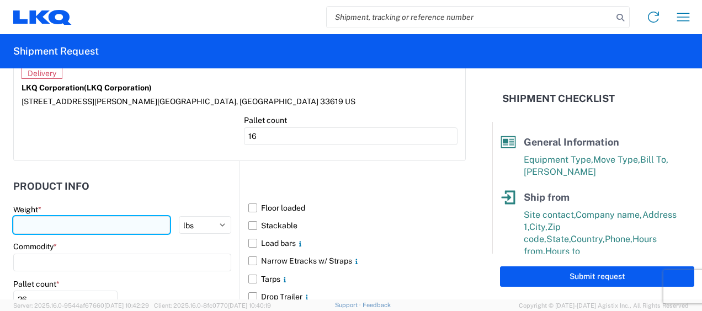
click at [59, 221] on input "number" at bounding box center [91, 225] width 157 height 18
type input "12055"
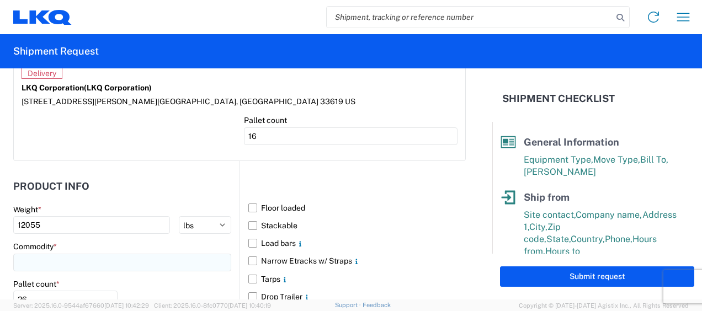
click at [57, 263] on input at bounding box center [122, 263] width 218 height 18
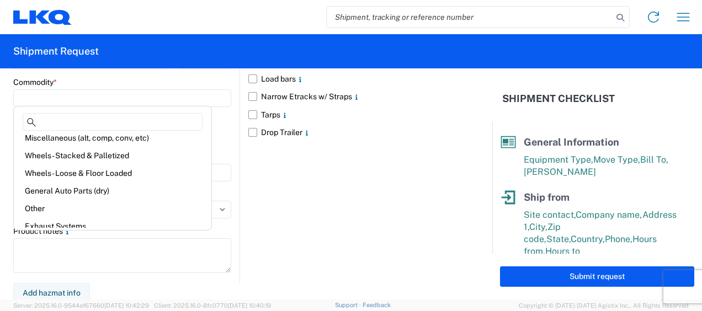
scroll to position [110, 0]
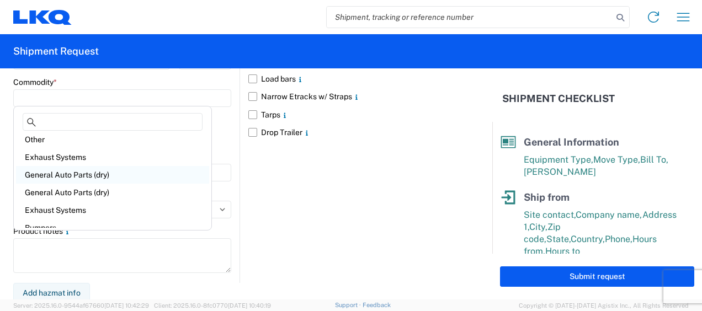
click at [98, 180] on div "General Auto Parts (dry)" at bounding box center [112, 175] width 193 height 18
type input "General Auto Parts (dry)"
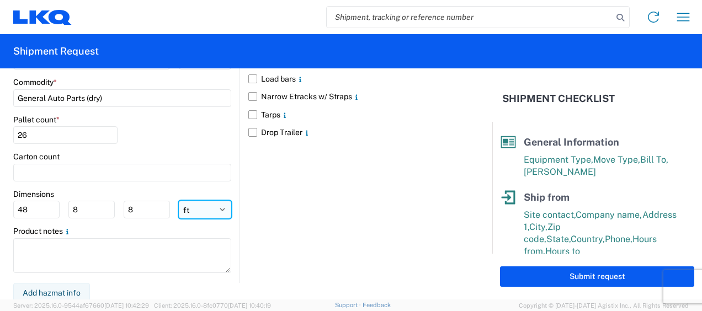
click at [193, 207] on select "ft in cm" at bounding box center [205, 210] width 52 height 18
select select "IN"
click at [179, 201] on select "ft in cm" at bounding box center [205, 210] width 52 height 18
type input "576"
type input "96"
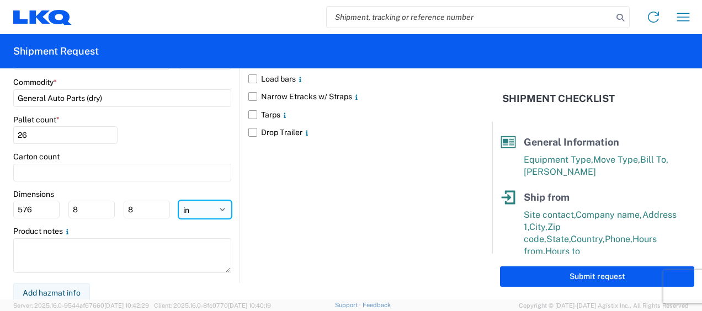
type input "96"
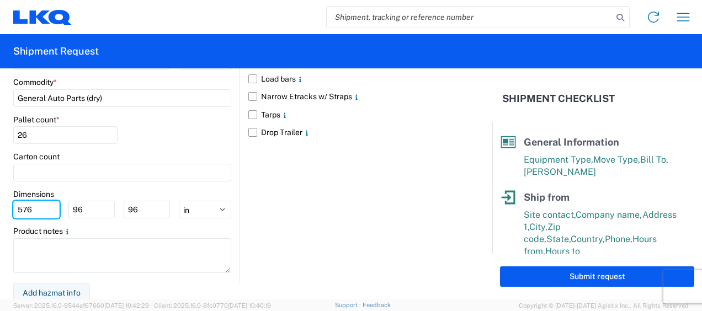
drag, startPoint x: 37, startPoint y: 204, endPoint x: 0, endPoint y: 195, distance: 38.0
click at [0, 195] on html "Home Shipment request Shipment tracking Shipment Request General Information Te…" at bounding box center [351, 155] width 702 height 311
type input "77"
type input "47"
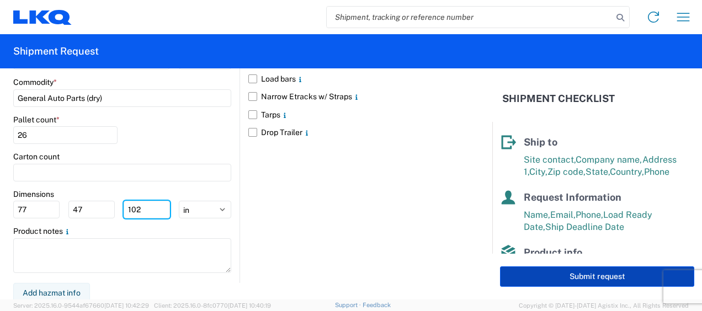
scroll to position [224, 0]
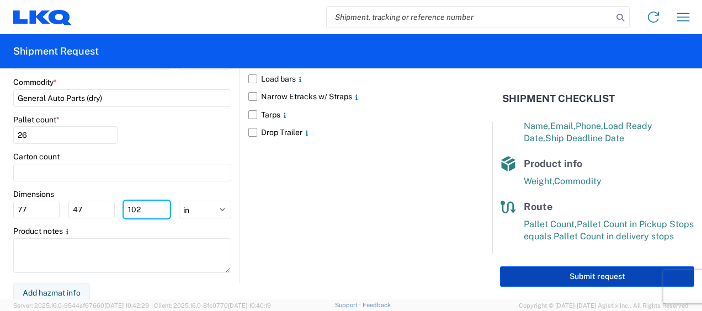
type input "102"
click at [594, 280] on button "Submit request" at bounding box center [597, 277] width 194 height 20
select select "US"
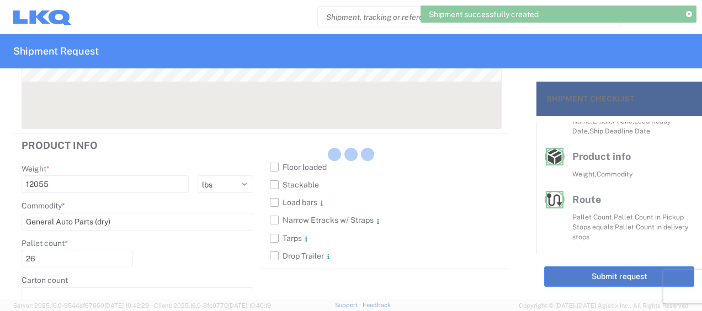
scroll to position [204, 0]
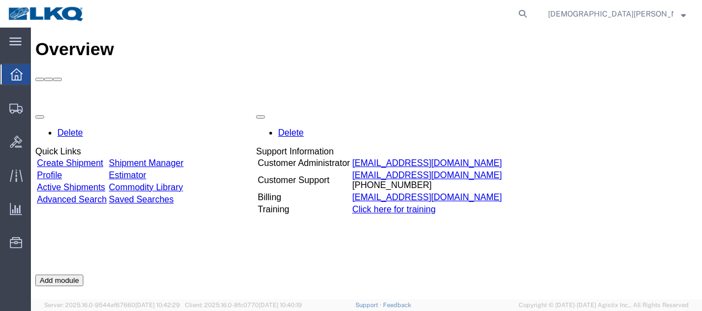
click at [532, 19] on agx-global-search at bounding box center [355, 14] width 353 height 28
click at [530, 12] on icon at bounding box center [522, 13] width 15 height 15
type input "56482233"
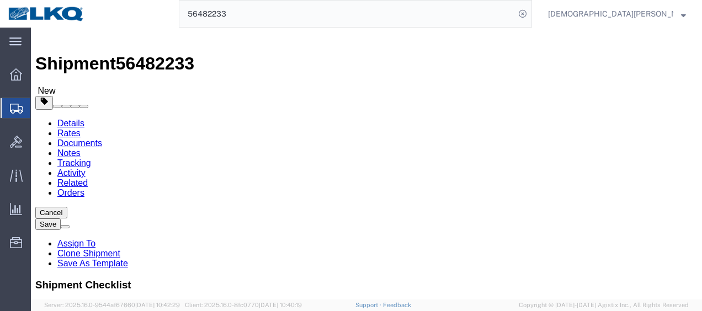
select select "27850"
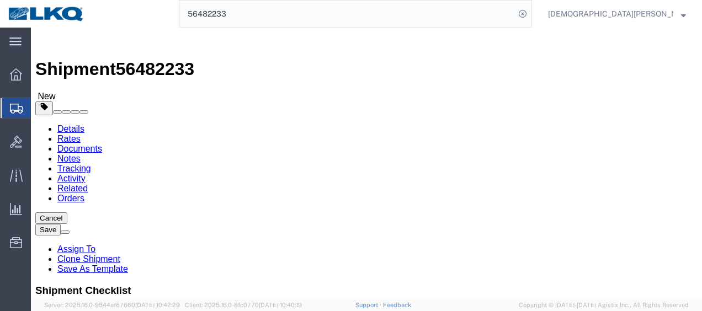
select select "27782"
click icon
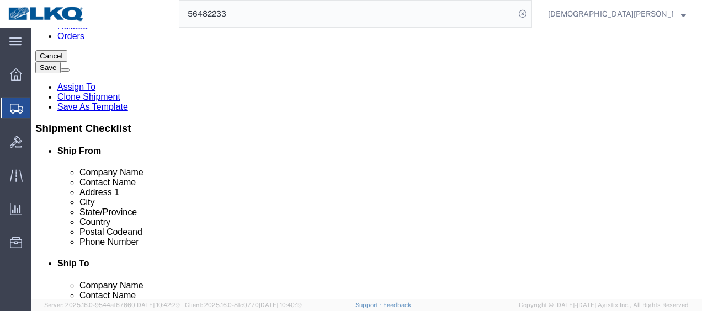
scroll to position [166, 0]
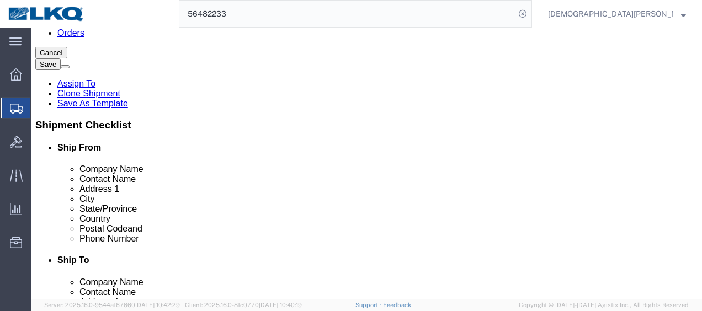
click input "4525.00"
type input "3743"
click input "4525.00"
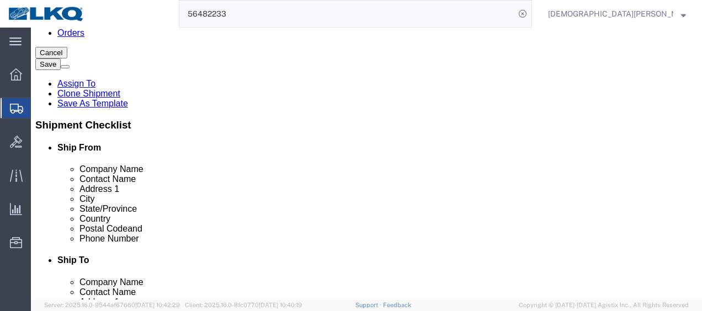
click input "4525.00"
type input "5307"
click icon
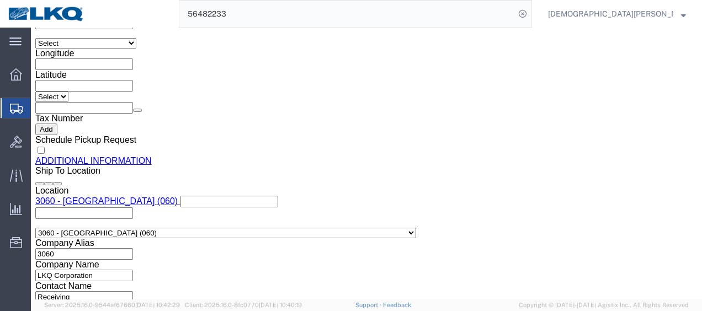
click link "Send To Bid"
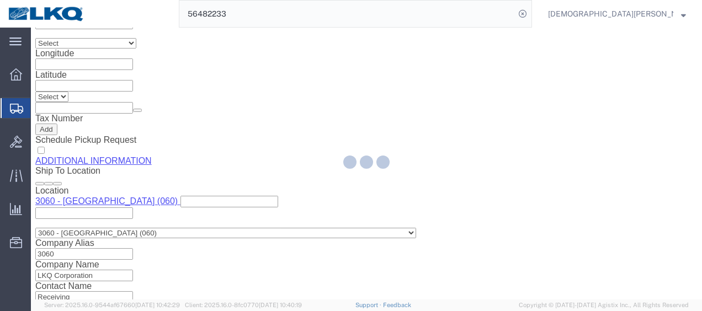
select select "27850"
select select "27782"
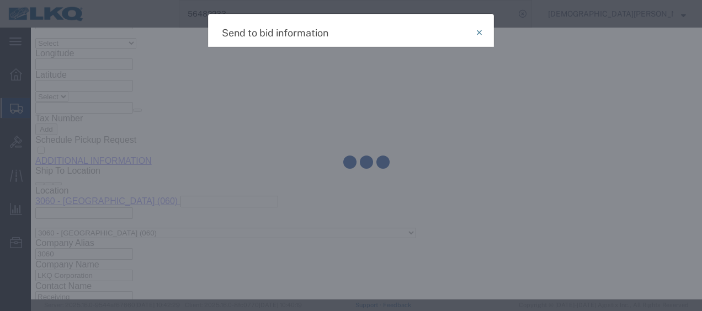
select select "TL"
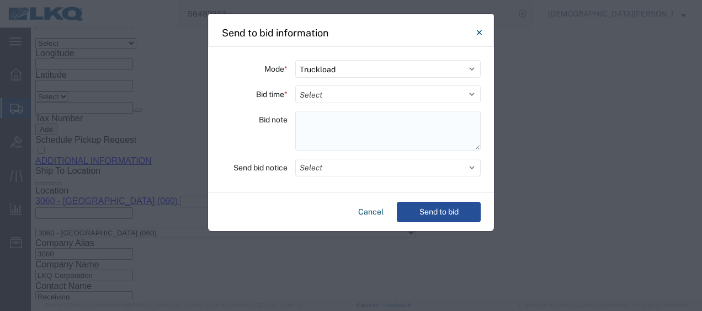
click at [321, 117] on textarea at bounding box center [387, 131] width 185 height 40
paste textarea "060-[GEOGRAPHIC_DATA] 6 skids 11407551 086-[GEOGRAPHIC_DATA] 13 skids 11406470/…"
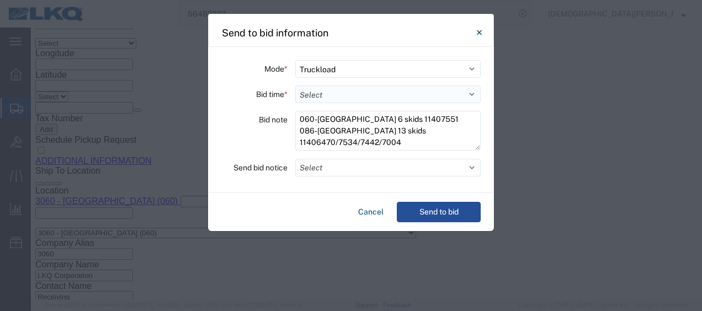
type textarea "060-[GEOGRAPHIC_DATA] 6 skids 11407551 086-[GEOGRAPHIC_DATA] 13 skids 11406470/…"
click at [318, 97] on select "Select 30 Min (Rush) 1 Hour (Rush) 2 Hours (Rush) 4 Hours (Rush) 8 Hours (Rush)…" at bounding box center [387, 95] width 185 height 18
select select "4"
click at [295, 86] on select "Select 30 Min (Rush) 1 Hour (Rush) 2 Hours (Rush) 4 Hours (Rush) 8 Hours (Rush)…" at bounding box center [387, 95] width 185 height 18
click at [439, 212] on button "Send to bid" at bounding box center [439, 212] width 84 height 20
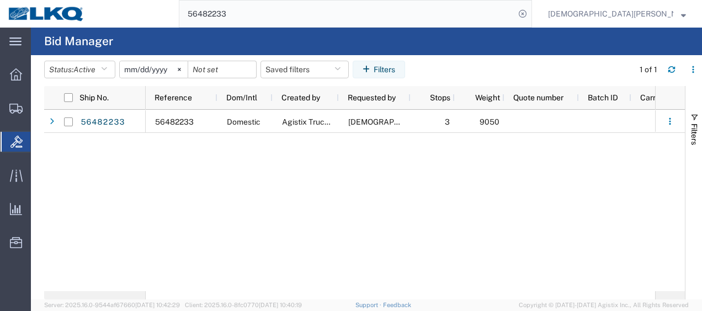
click at [331, 15] on input "56482233" at bounding box center [347, 14] width 336 height 26
type input "56482247"
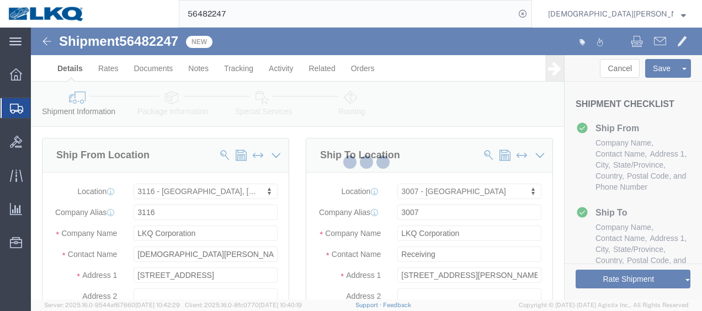
select select "27850"
select select "27724"
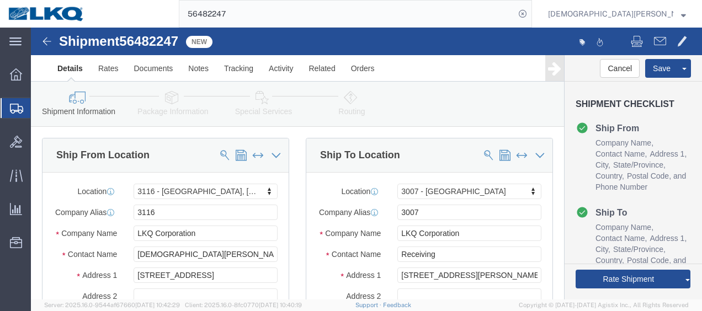
click link "Package Information"
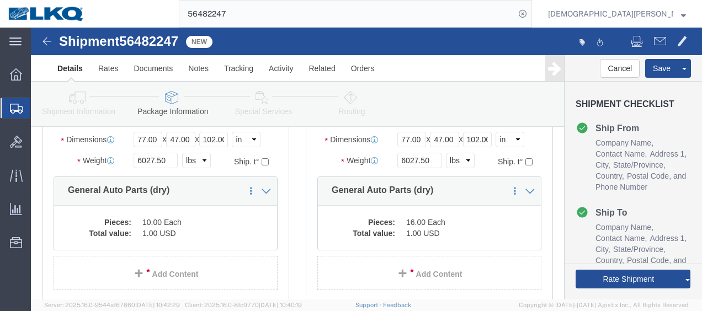
scroll to position [166, 0]
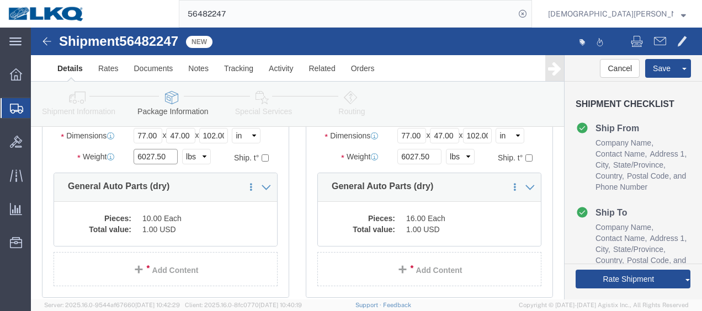
click input "6027.50"
type input "4695"
drag, startPoint x: 395, startPoint y: 134, endPoint x: 402, endPoint y: 130, distance: 7.4
click input "6027.50"
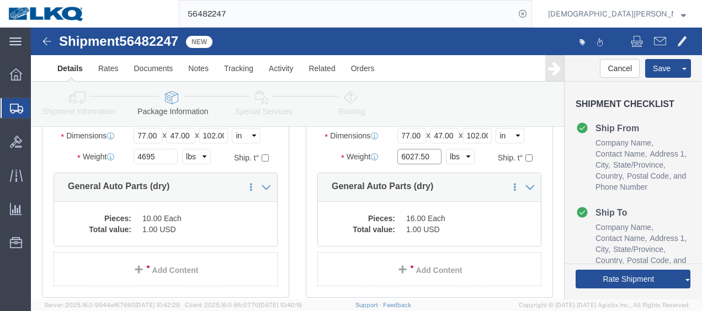
click input "6027.50"
drag, startPoint x: 398, startPoint y: 130, endPoint x: 342, endPoint y: 132, distance: 55.8
click div "Weight 6027.50 Select kgs lbs Ship. t°"
type input "7360"
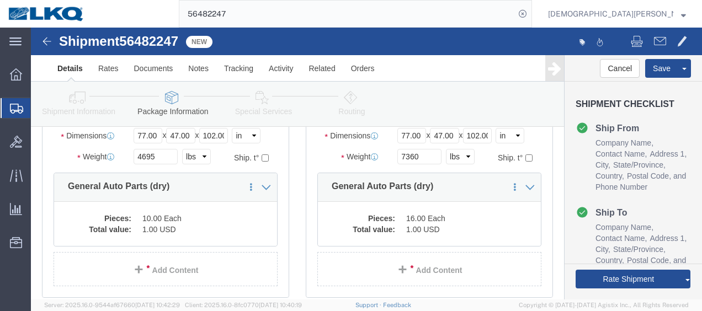
click icon
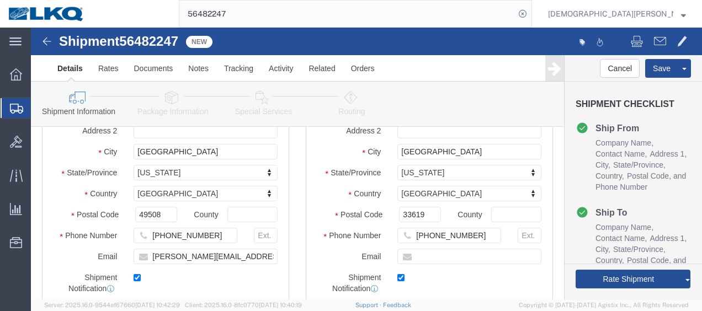
scroll to position [1053, 0]
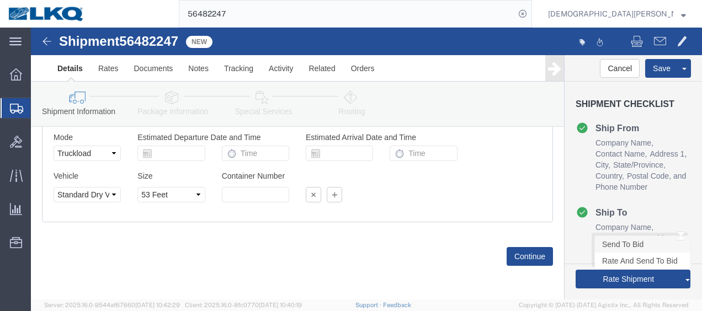
click link "Send To Bid"
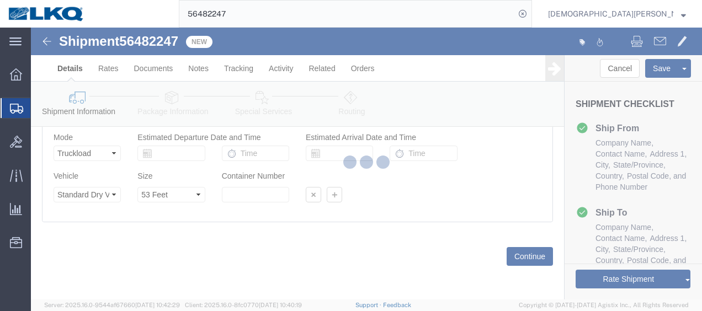
select select "27850"
select select "27724"
select select "TL"
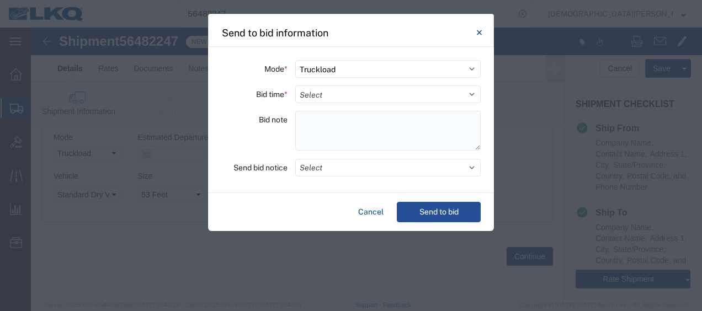
click at [305, 120] on textarea at bounding box center [387, 131] width 185 height 40
paste textarea "007-Tampa 16 skids 11406469/7003/7440/7532 098-[GEOGRAPHIC_DATA] 10 skids 11406…"
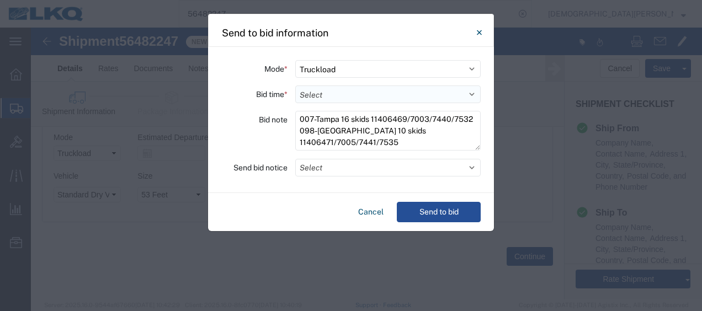
type textarea "007-Tampa 16 skids 11406469/7003/7440/7532 098-[GEOGRAPHIC_DATA] 10 skids 11406…"
click at [320, 93] on select "Select 30 Min (Rush) 1 Hour (Rush) 2 Hours (Rush) 4 Hours (Rush) 8 Hours (Rush)…" at bounding box center [387, 95] width 185 height 18
select select "4"
click at [295, 86] on select "Select 30 Min (Rush) 1 Hour (Rush) 2 Hours (Rush) 4 Hours (Rush) 8 Hours (Rush)…" at bounding box center [387, 95] width 185 height 18
click at [428, 214] on button "Send to bid" at bounding box center [439, 212] width 84 height 20
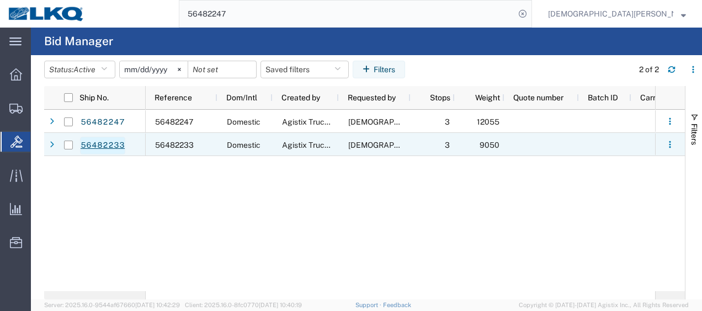
click at [100, 144] on link "56482233" at bounding box center [102, 146] width 45 height 18
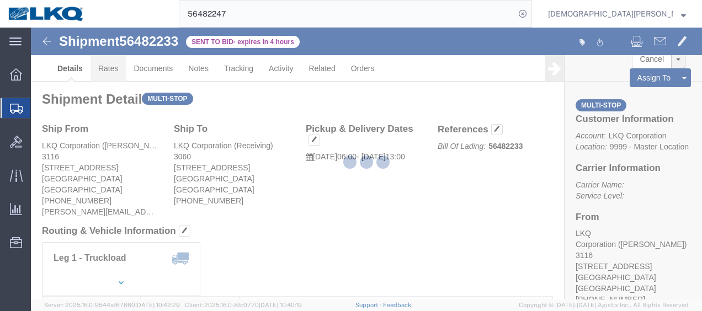
click link "Rates"
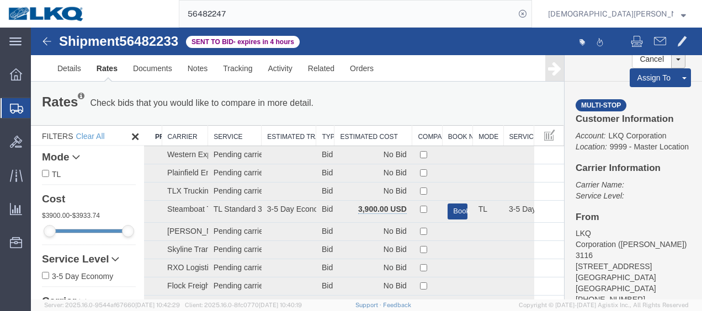
click at [355, 130] on th "Estimated Cost" at bounding box center [373, 136] width 78 height 20
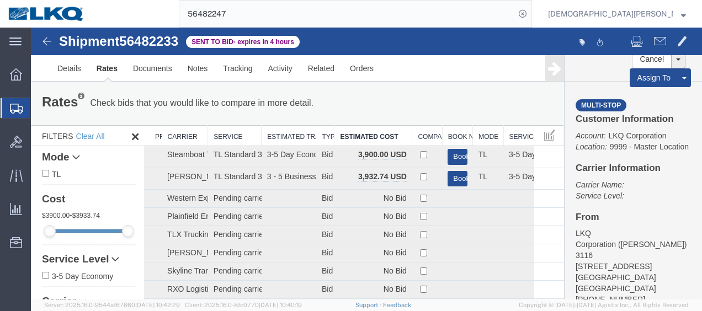
click at [39, 109] on span "Shipments" at bounding box center [34, 108] width 9 height 22
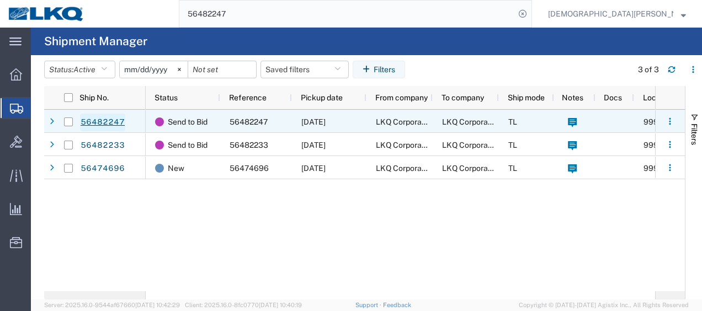
click at [113, 121] on link "56482247" at bounding box center [102, 123] width 45 height 18
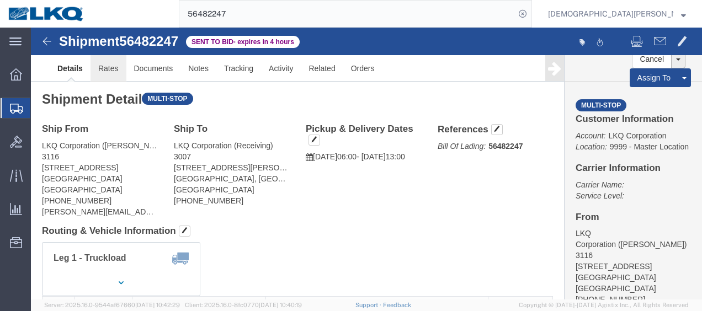
click link "Rates"
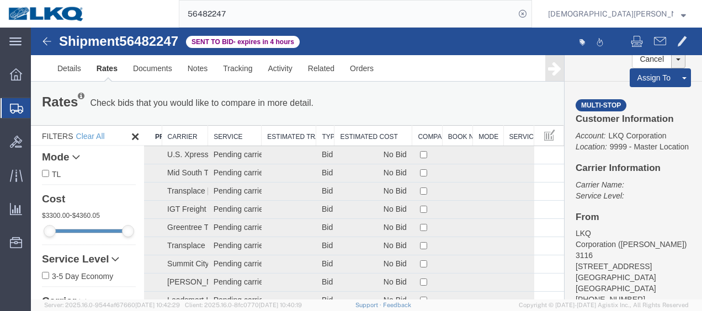
click at [390, 134] on th "Estimated Cost" at bounding box center [373, 136] width 78 height 20
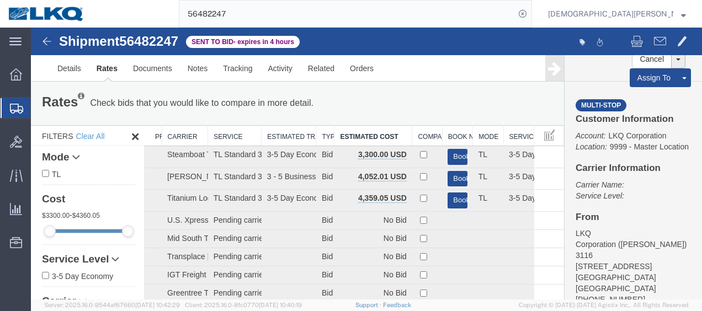
click at [39, 105] on span "Shipments" at bounding box center [34, 108] width 9 height 22
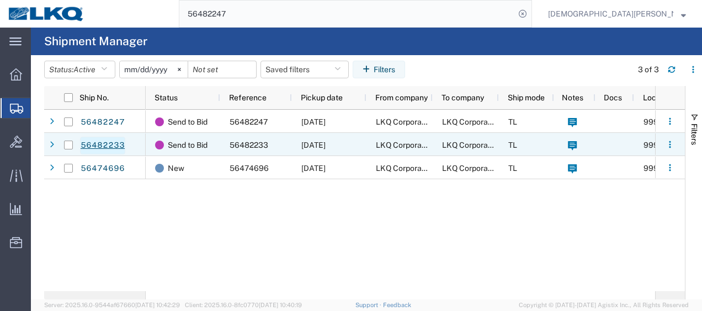
click at [110, 148] on link "56482233" at bounding box center [102, 146] width 45 height 18
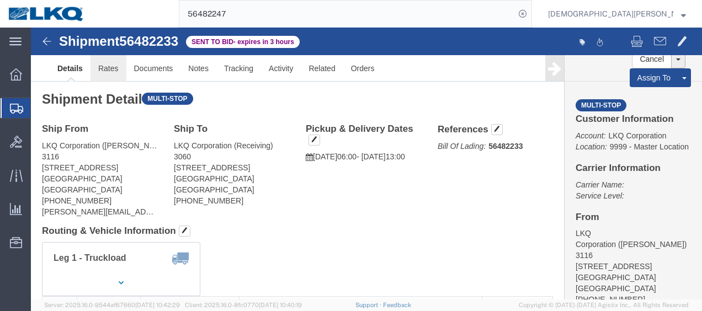
click link "Rates"
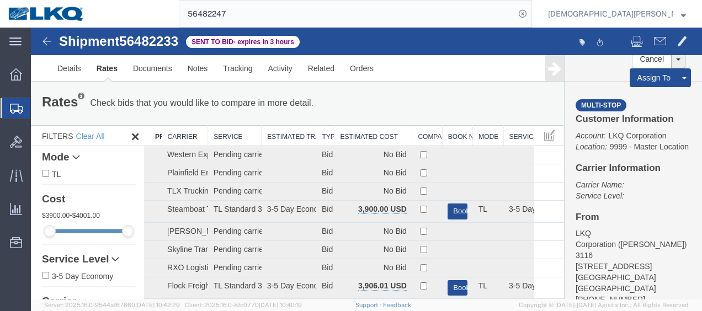
click at [378, 136] on th "Estimated Cost" at bounding box center [373, 136] width 78 height 20
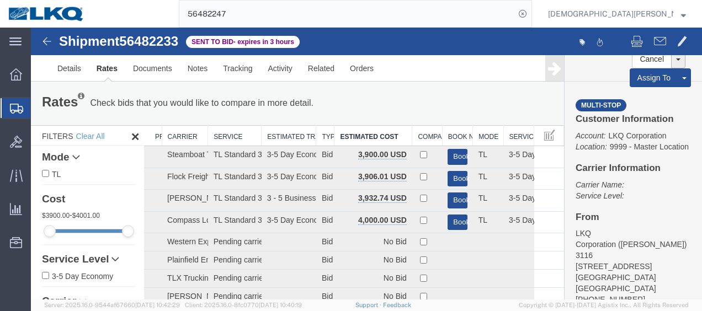
click at [39, 107] on span "Shipments" at bounding box center [34, 108] width 9 height 22
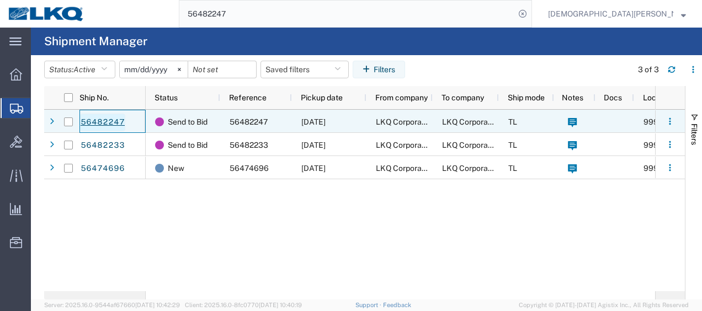
click at [118, 122] on link "56482247" at bounding box center [102, 123] width 45 height 18
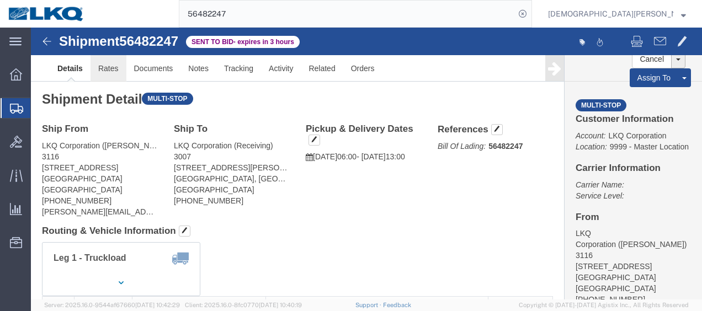
click link "Rates"
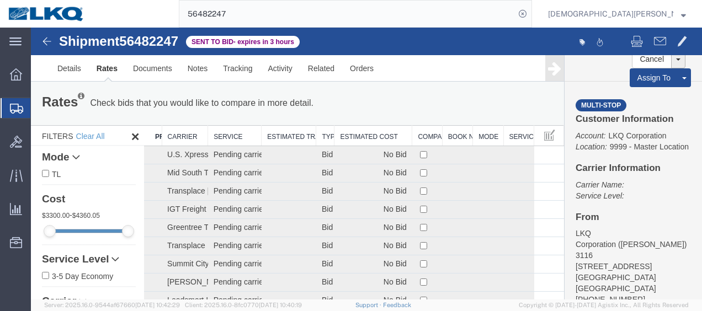
click at [378, 136] on th "Estimated Cost" at bounding box center [373, 136] width 78 height 20
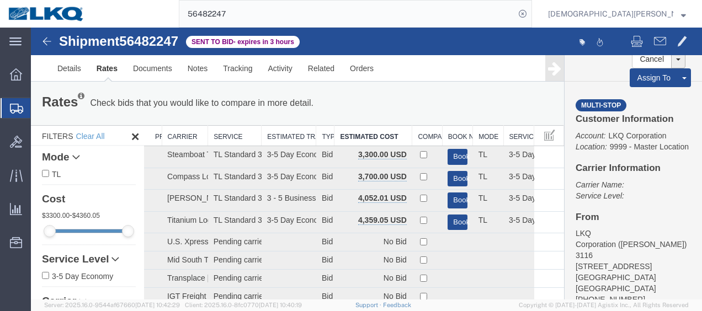
click at [39, 109] on span "Shipments" at bounding box center [34, 108] width 9 height 22
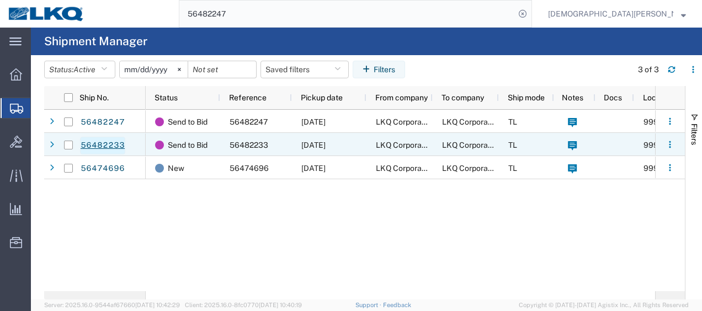
click at [100, 149] on link "56482233" at bounding box center [102, 146] width 45 height 18
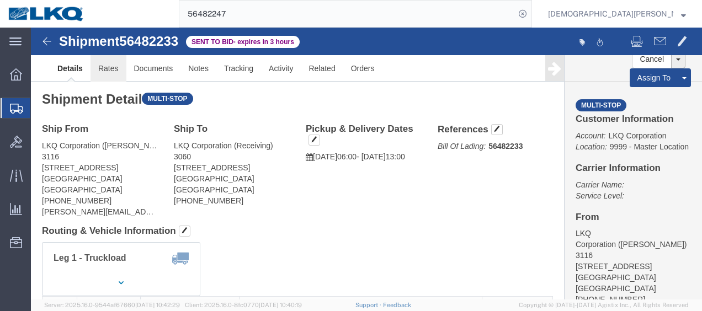
click link "Rates"
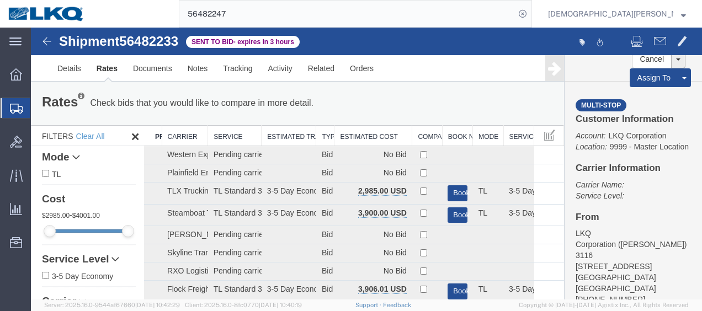
click at [362, 133] on th "Estimated Cost" at bounding box center [373, 136] width 78 height 20
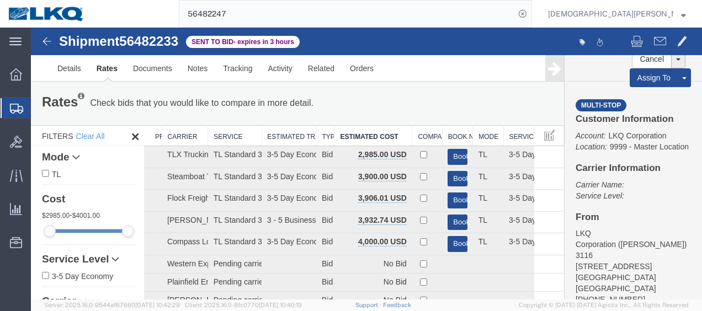
click at [39, 106] on span "Shipments" at bounding box center [34, 108] width 9 height 22
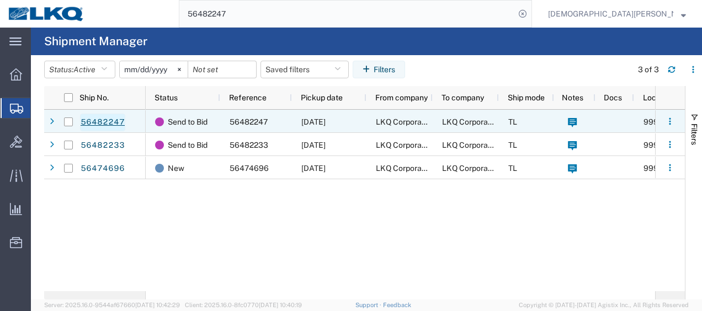
click at [109, 119] on link "56482247" at bounding box center [102, 123] width 45 height 18
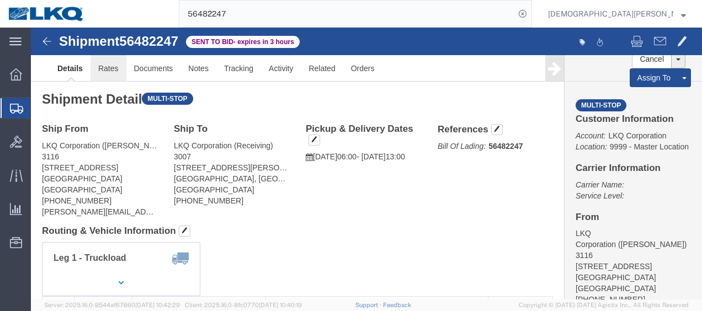
click link "Rates"
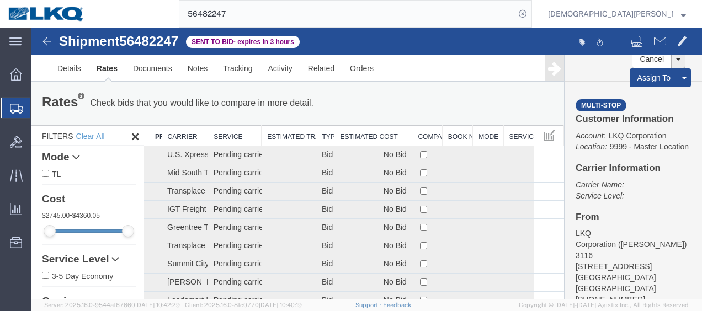
drag, startPoint x: 379, startPoint y: 139, endPoint x: 386, endPoint y: 133, distance: 9.4
click at [380, 139] on th "Estimated Cost" at bounding box center [373, 136] width 78 height 20
